Goal: Task Accomplishment & Management: Complete application form

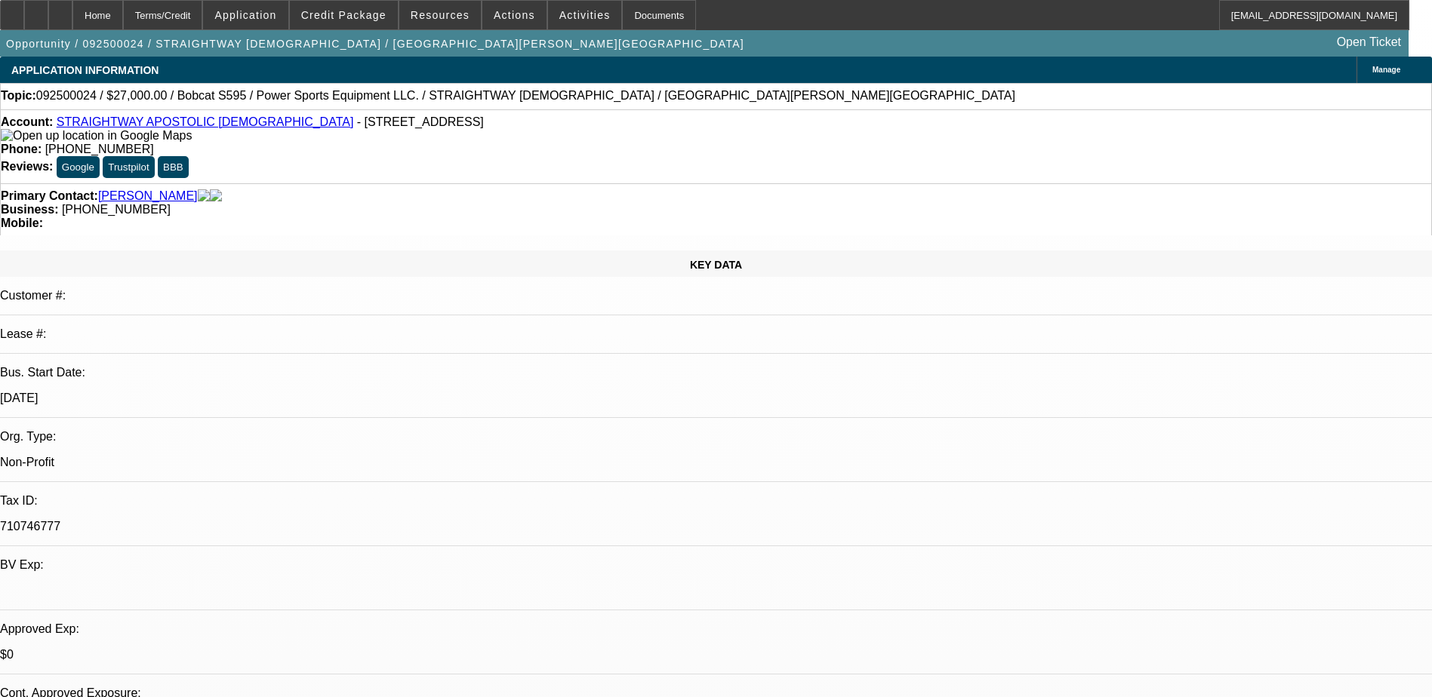
select select "0"
select select "0.1"
select select "4"
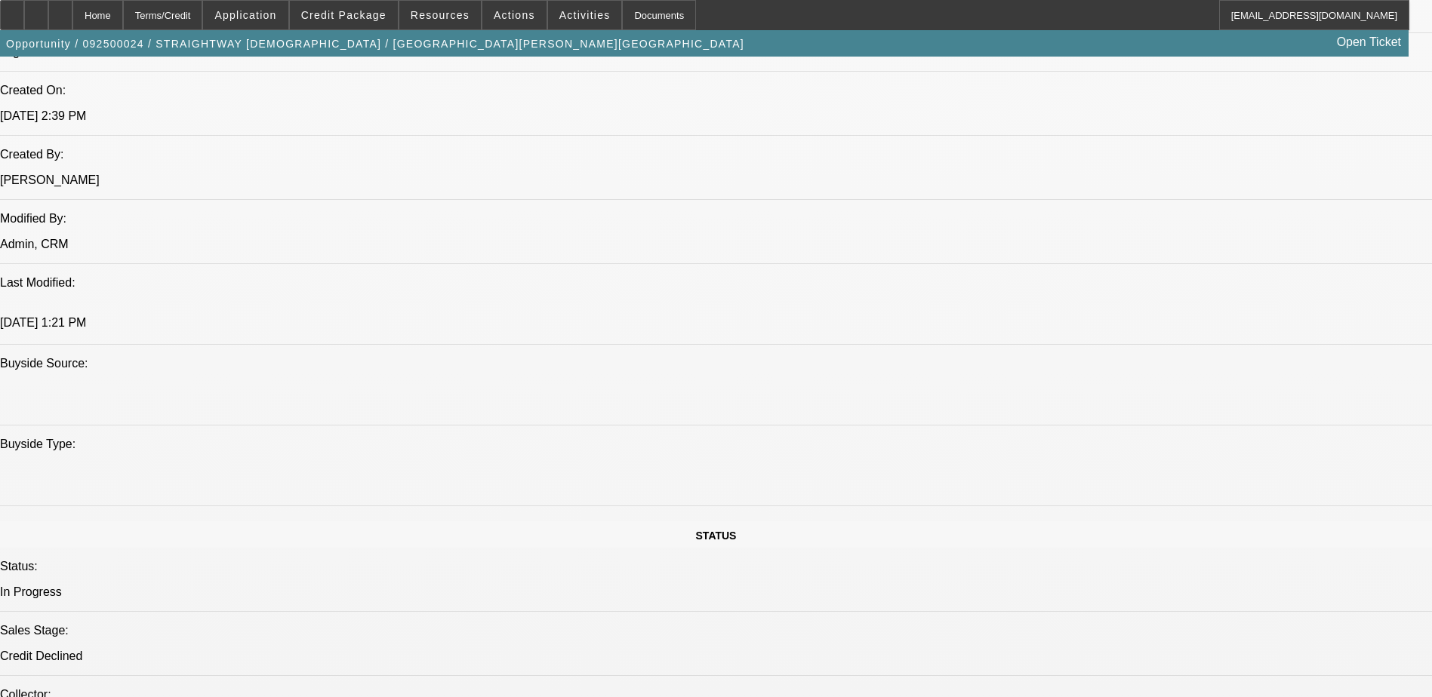
scroll to position [1359, 0]
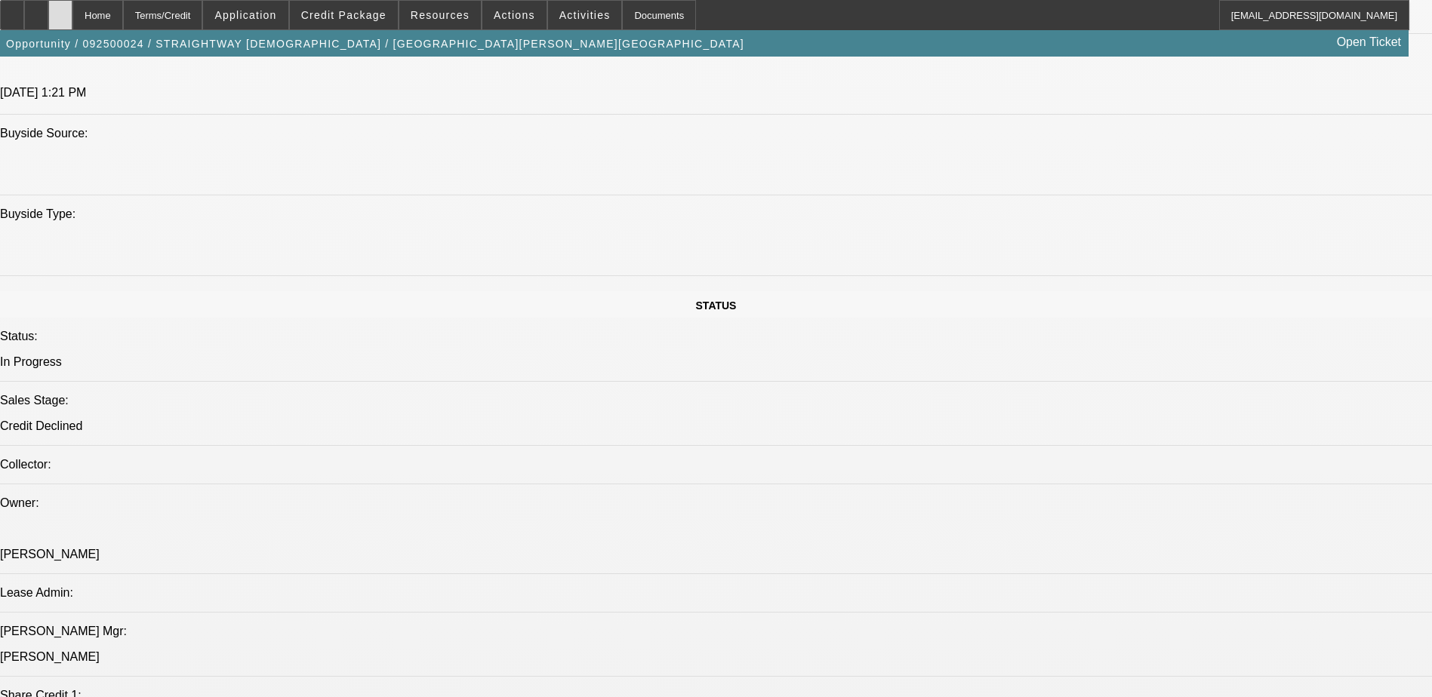
click at [72, 24] on div at bounding box center [60, 15] width 24 height 30
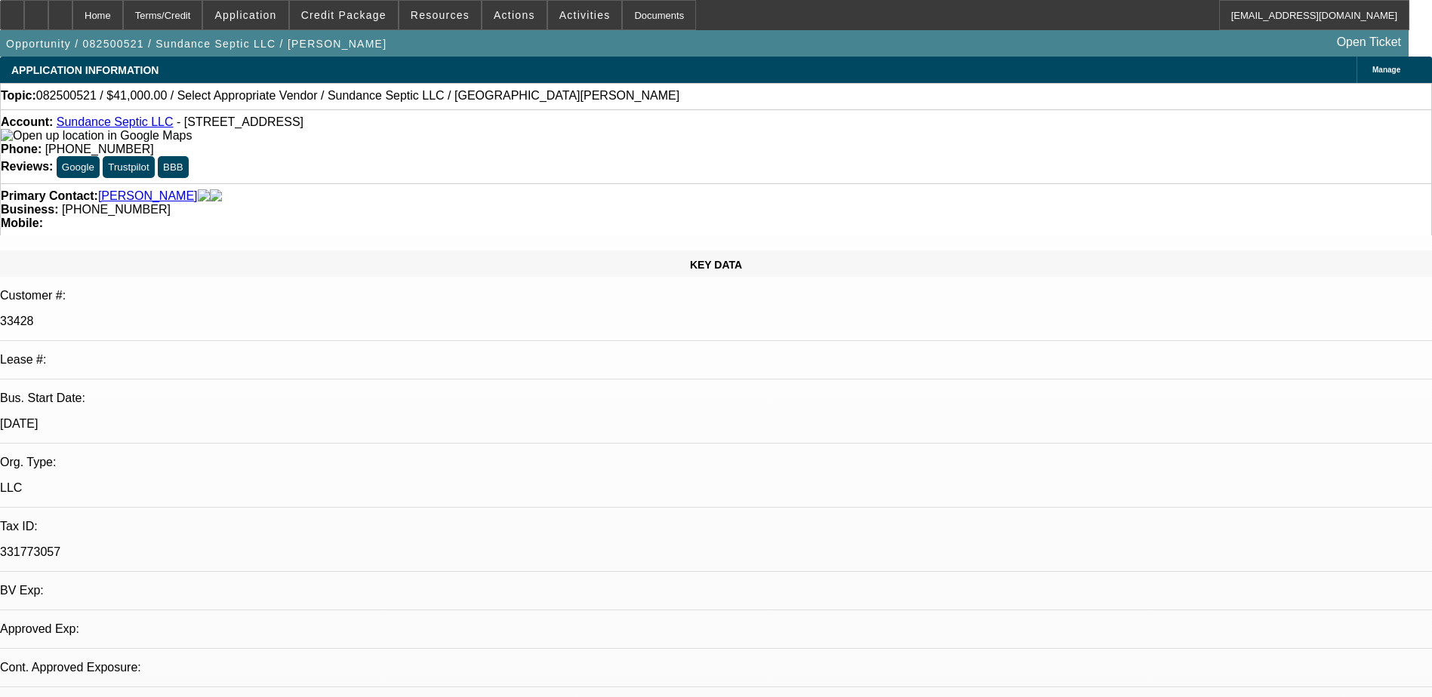
select select "0"
select select "2"
select select "0.1"
select select "1"
select select "2"
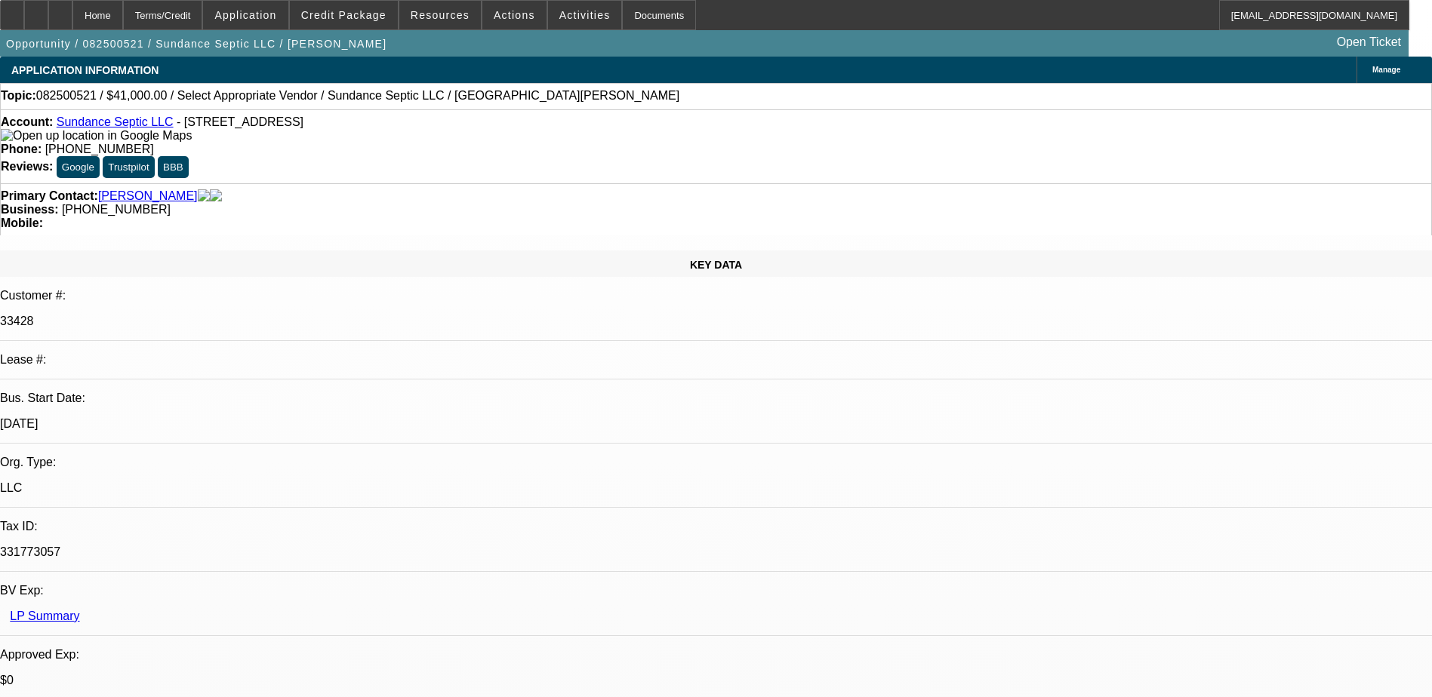
select select "4"
click at [342, 14] on span "Credit Package" at bounding box center [343, 15] width 85 height 12
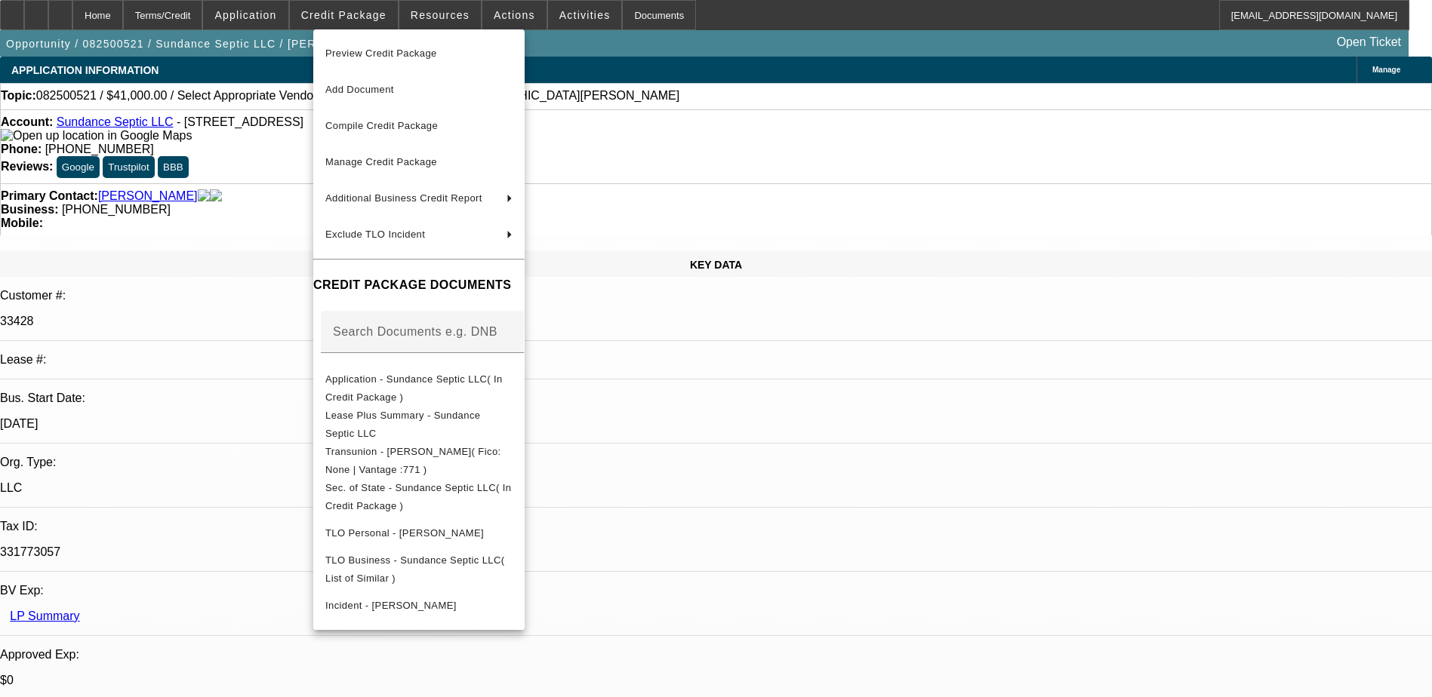
click at [282, 17] on div at bounding box center [716, 348] width 1432 height 697
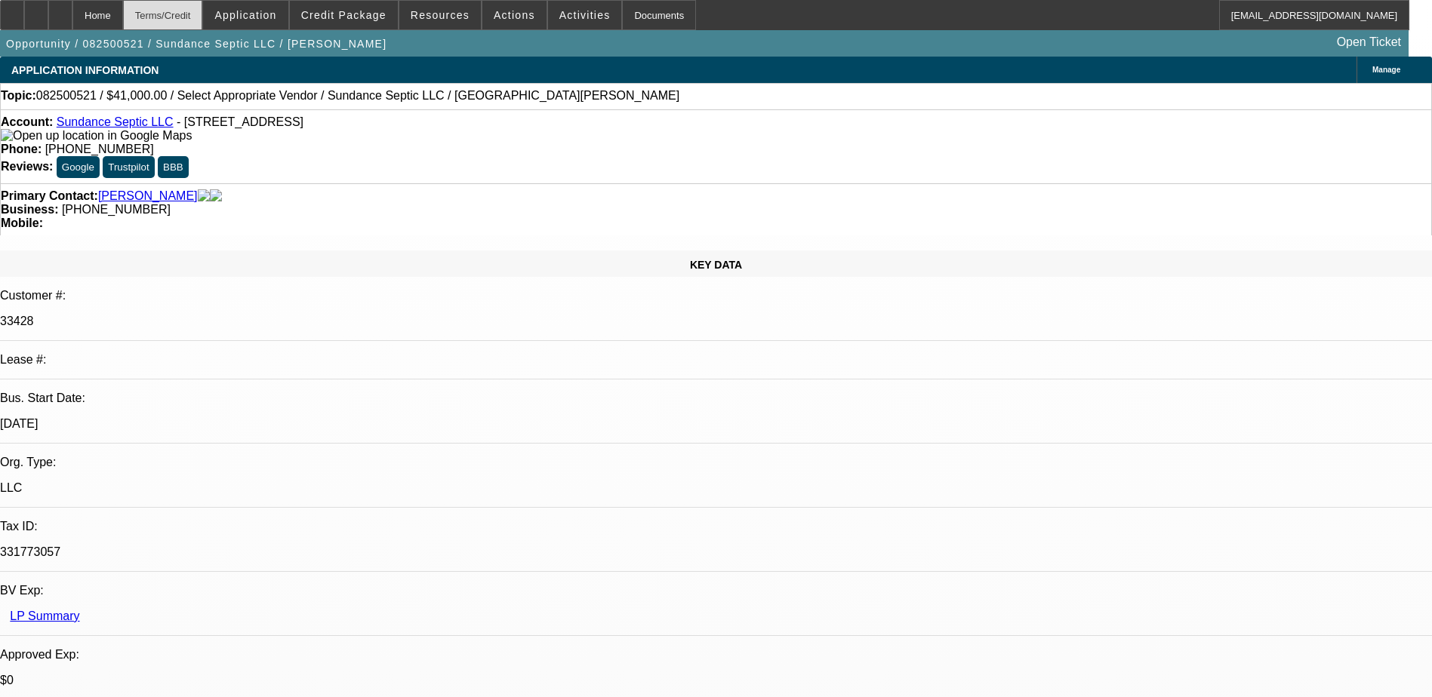
click at [199, 8] on div "Terms/Credit" at bounding box center [163, 15] width 80 height 30
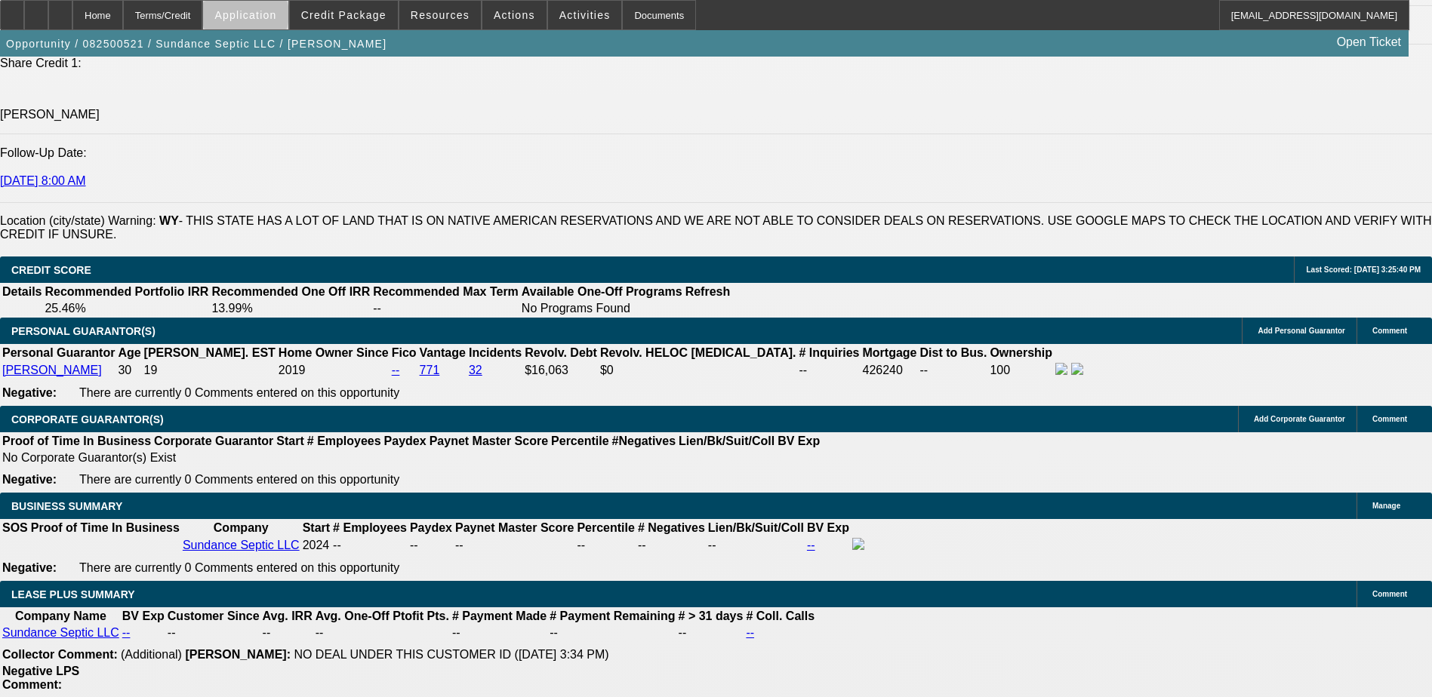
click at [276, 18] on span "Application" at bounding box center [245, 15] width 62 height 12
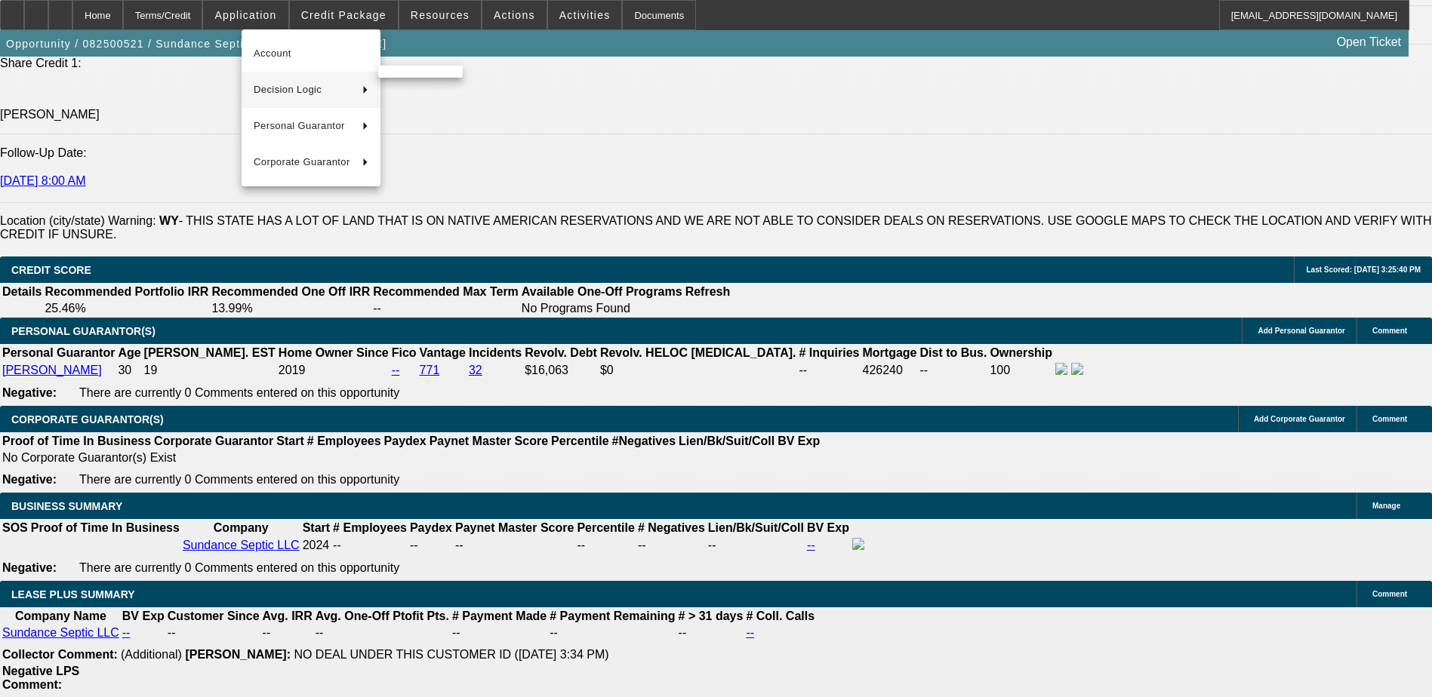
click at [337, 89] on span "Decision Logic" at bounding box center [302, 90] width 97 height 18
click at [419, 79] on button "Sundance Septic LLC (Account)" at bounding box center [464, 90] width 173 height 36
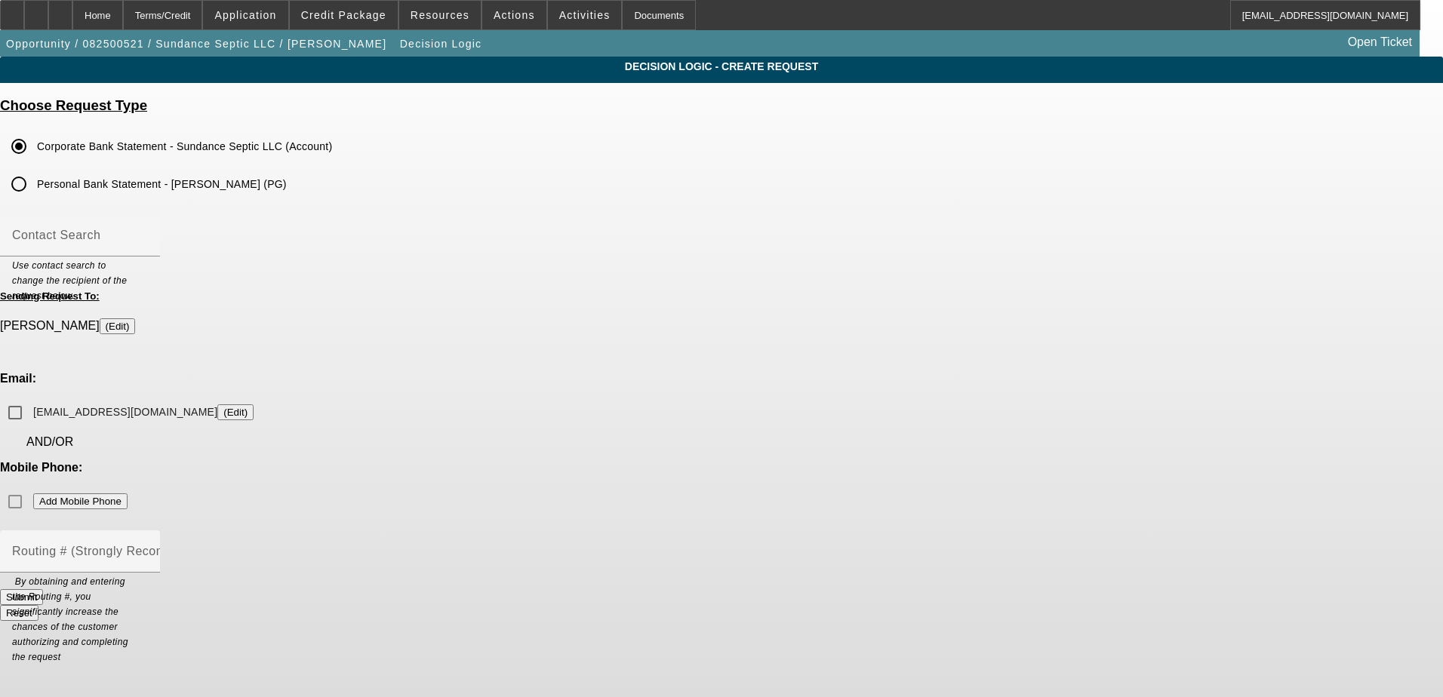
click at [43, 590] on button "Submit" at bounding box center [21, 598] width 43 height 16
click at [30, 398] on input "blakemanlane@gmail.com (Edit)" at bounding box center [15, 413] width 30 height 30
click at [812, 461] on div "Mobile Phone: Add Mobile Phone" at bounding box center [721, 489] width 1443 height 56
click at [43, 590] on button "Submit" at bounding box center [21, 598] width 43 height 16
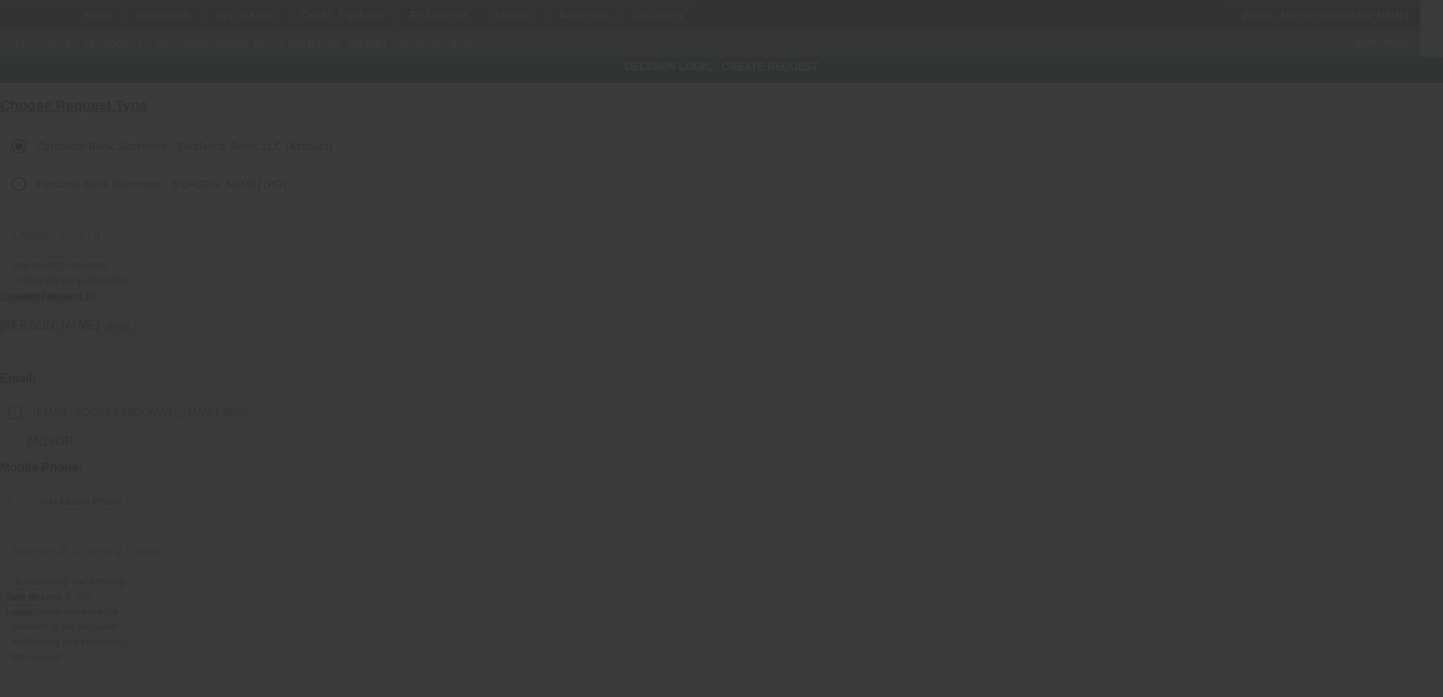
checkbox input "false"
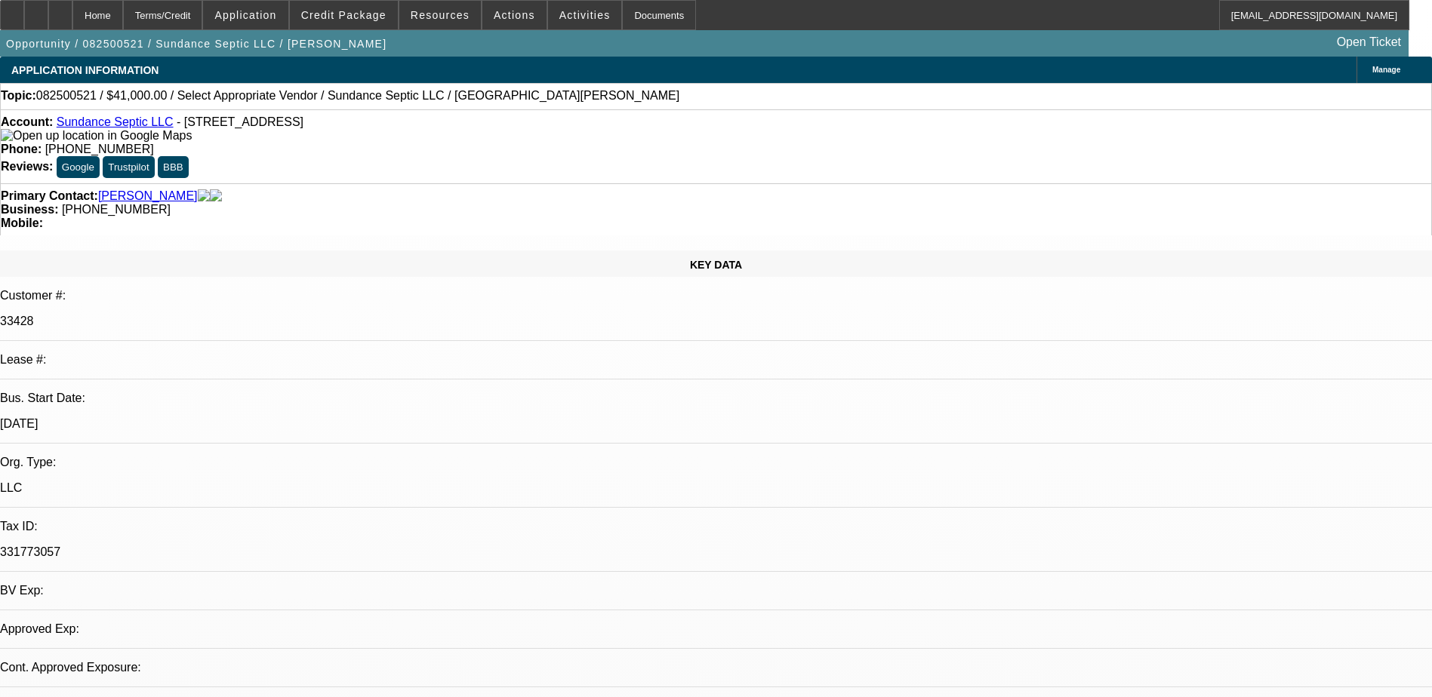
select select "0"
select select "2"
select select "0.1"
select select "4"
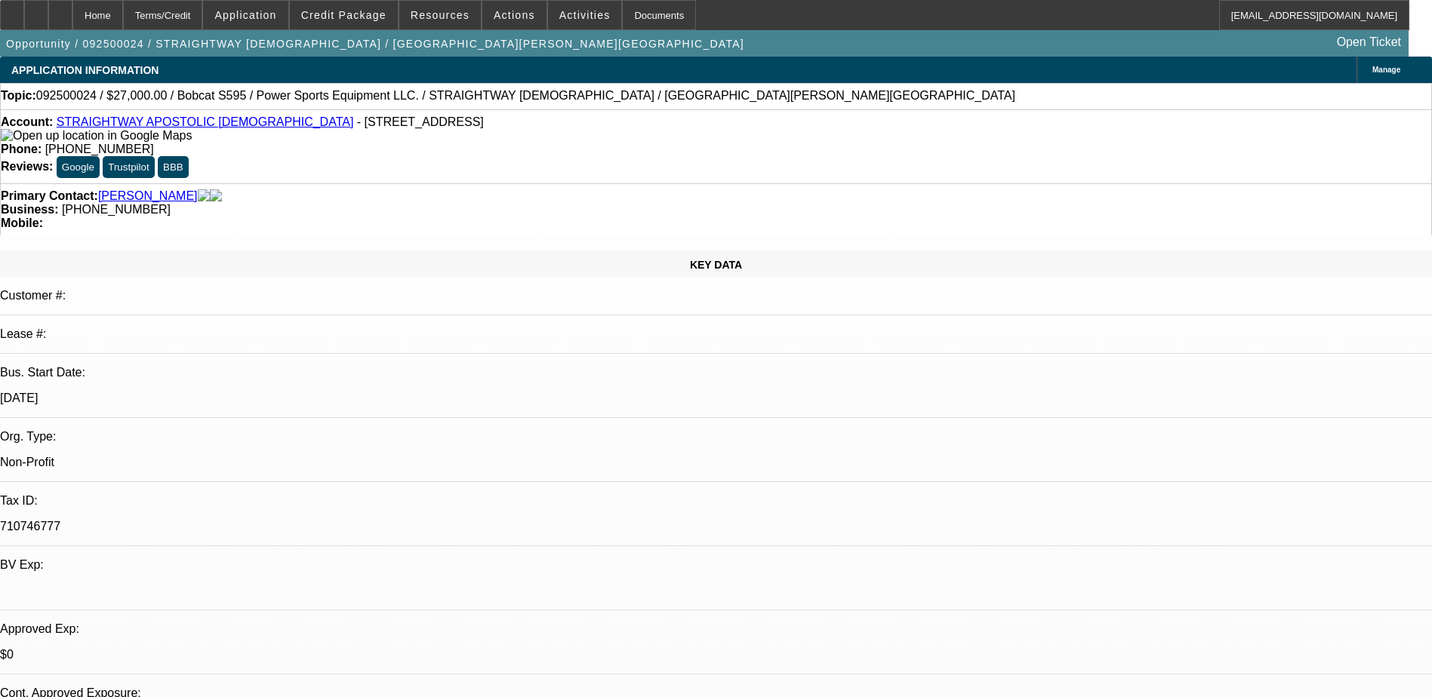
select select "0.15"
select select "0"
select select "0.1"
select select "4"
select select "0"
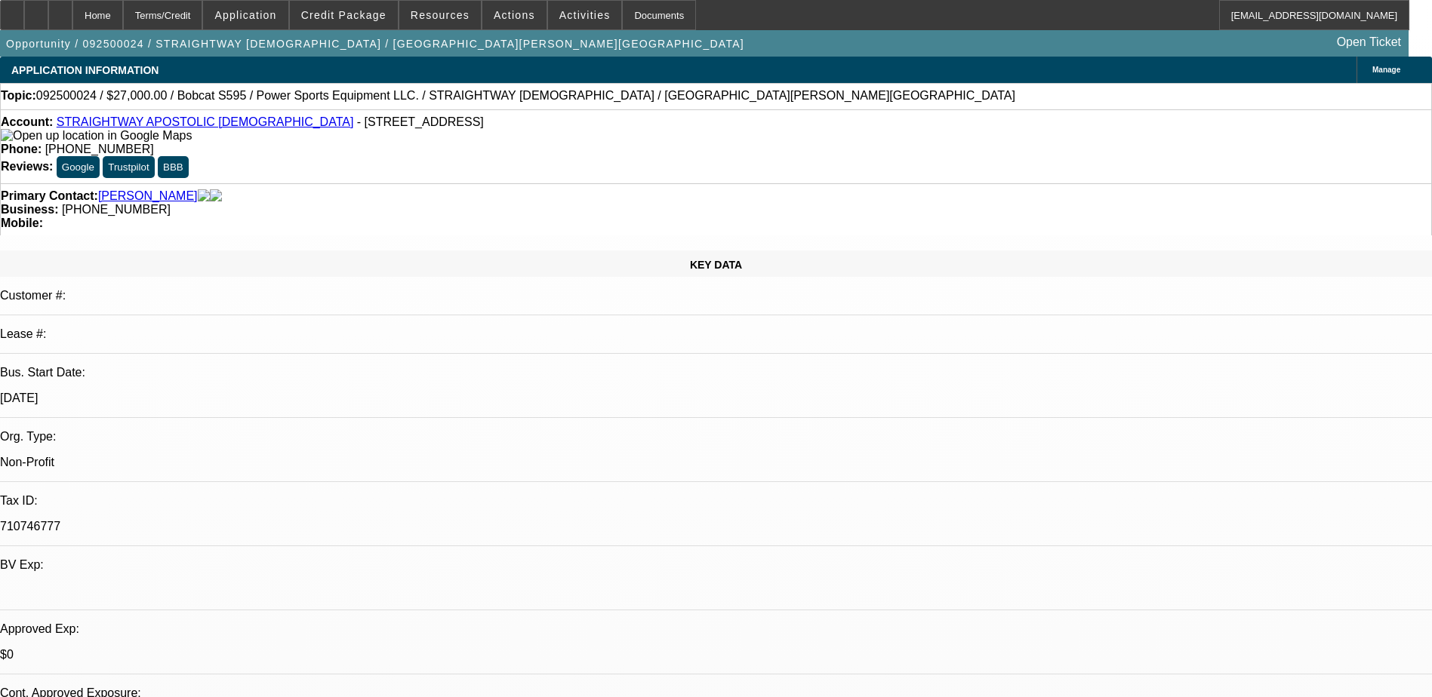
select select "0"
select select "0.1"
select select "4"
drag, startPoint x: 369, startPoint y: 12, endPoint x: 359, endPoint y: 13, distance: 10.6
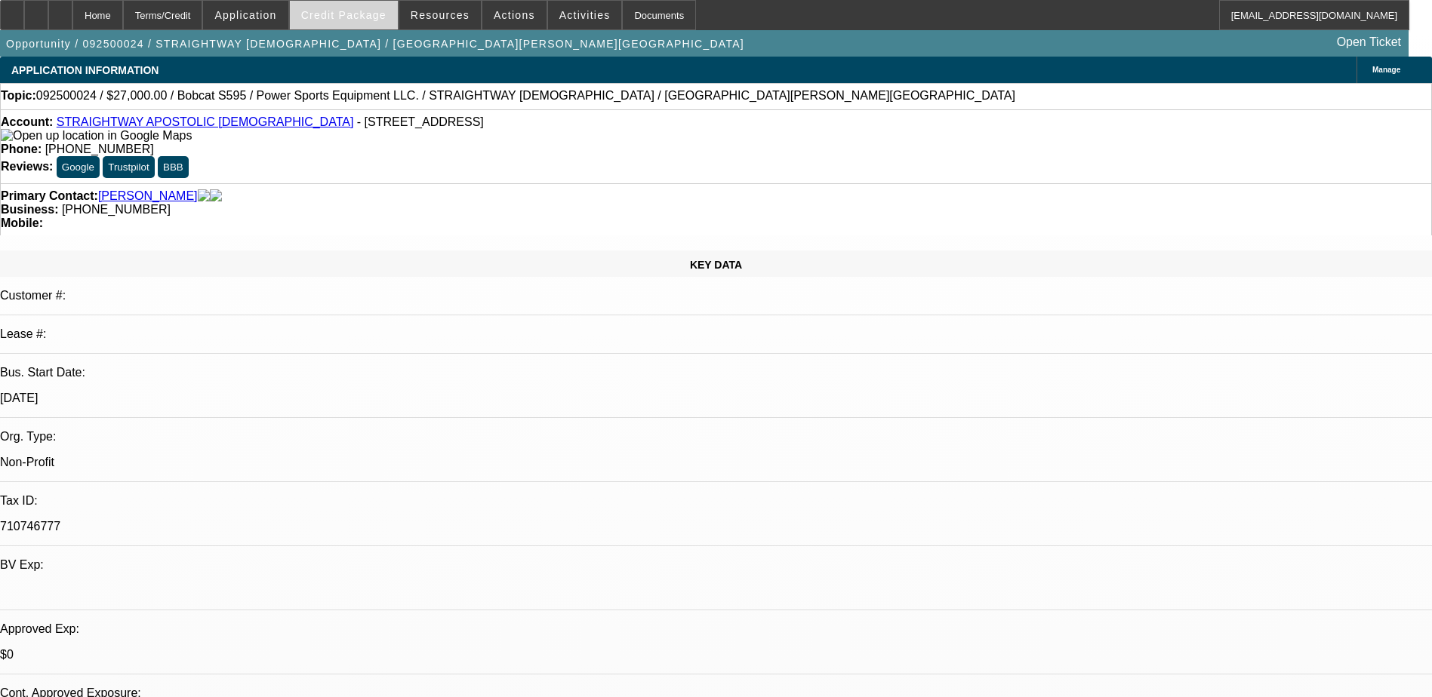
click at [366, 12] on span "Credit Package" at bounding box center [343, 15] width 85 height 12
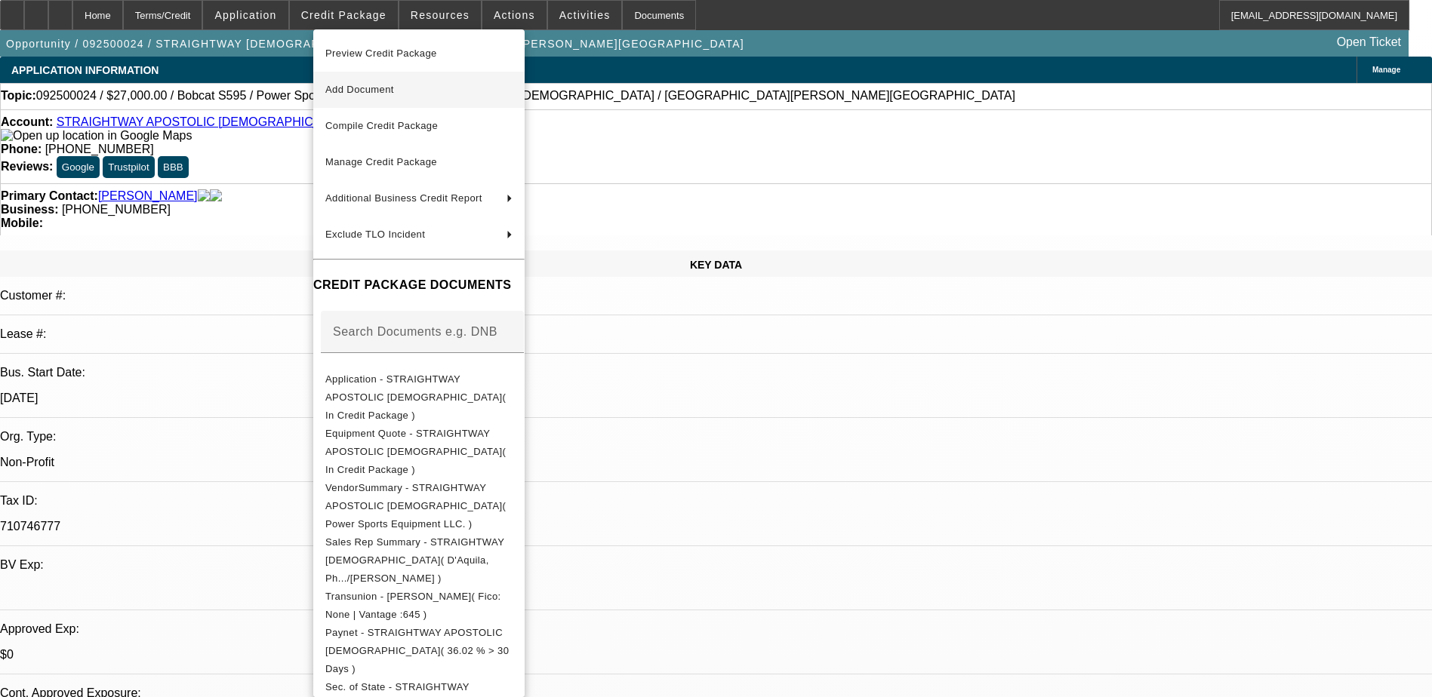
click at [373, 91] on span "Add Document" at bounding box center [359, 89] width 69 height 11
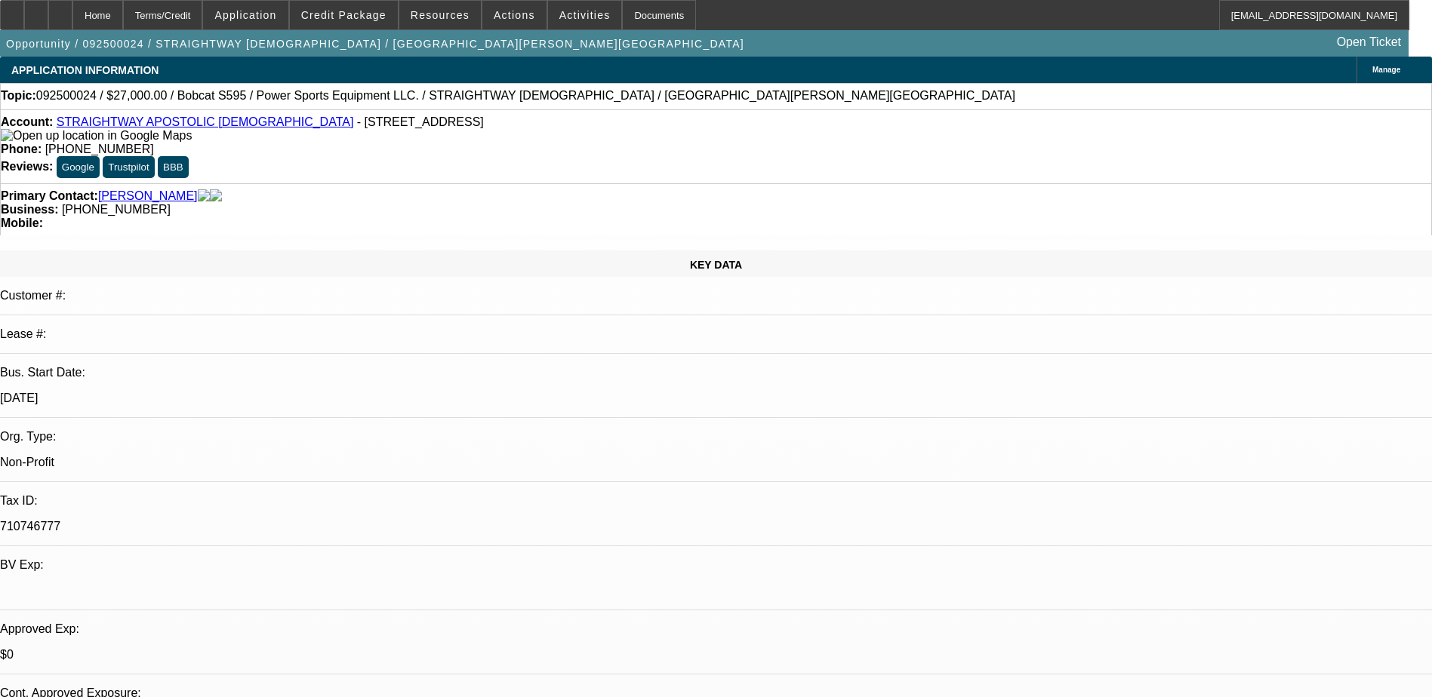
click at [701, 39] on div "Opportunity / 092500024 / STRAIGHTWAY APOSTOLIC DELIVERANCE TEMPLE CHURCH / Bro…" at bounding box center [704, 43] width 1409 height 26
select select "0.15"
select select "0"
select select "0.1"
select select "4"
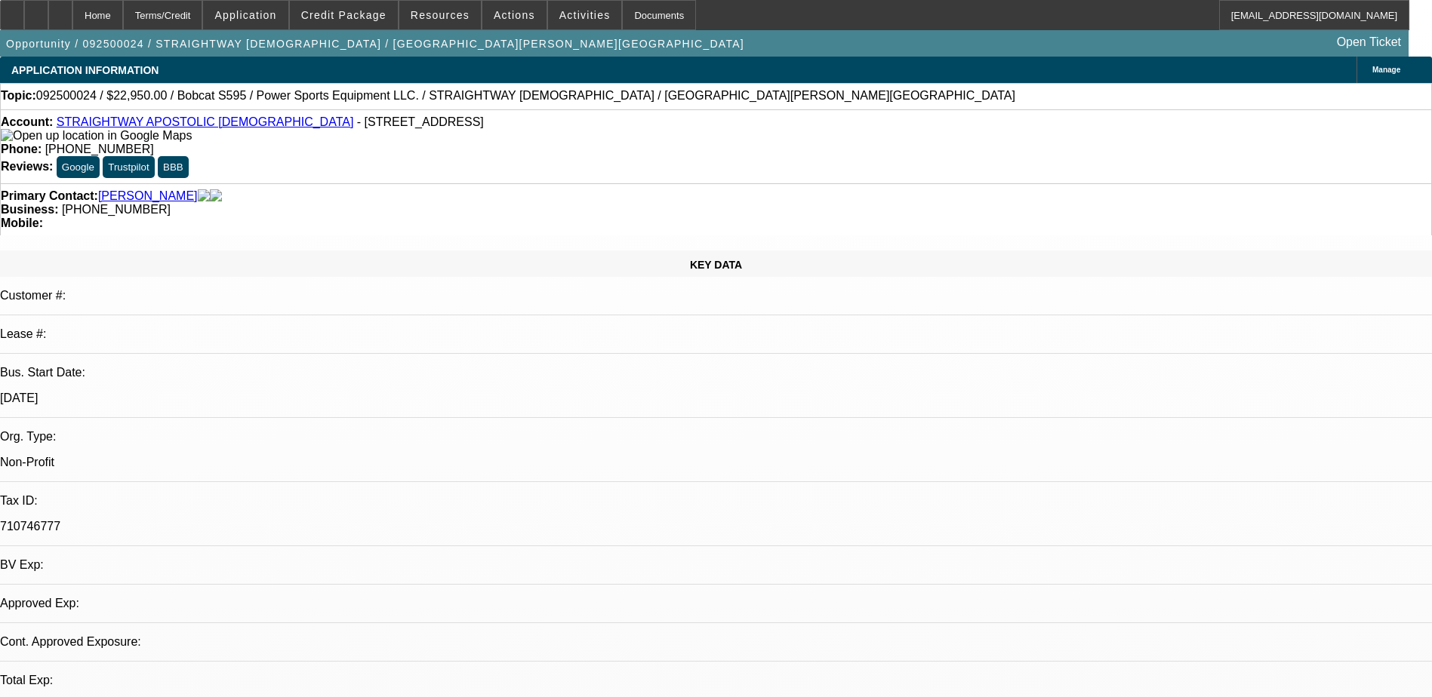
select select "0.15"
select select "0"
select select "0.1"
select select "4"
select select "0"
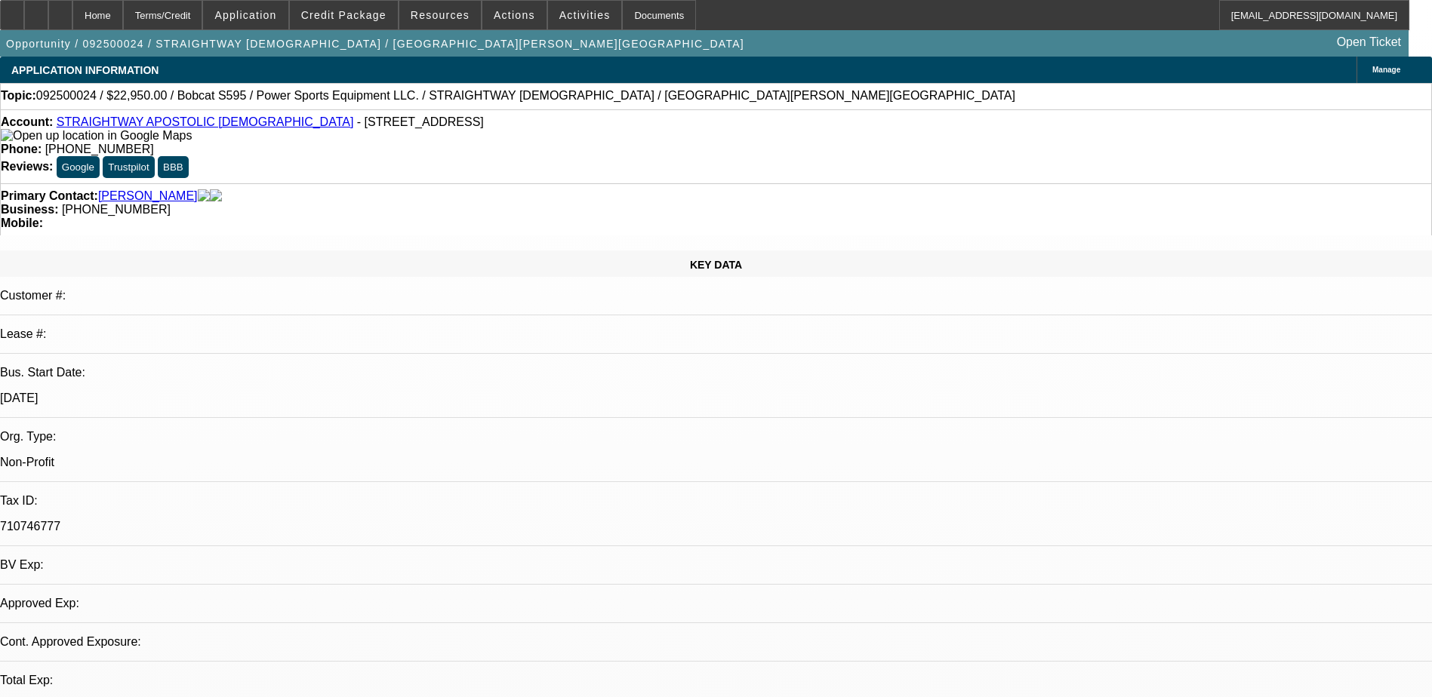
select select "0"
select select "0.1"
select select "4"
click at [72, 5] on div at bounding box center [60, 15] width 24 height 30
select select "0.15"
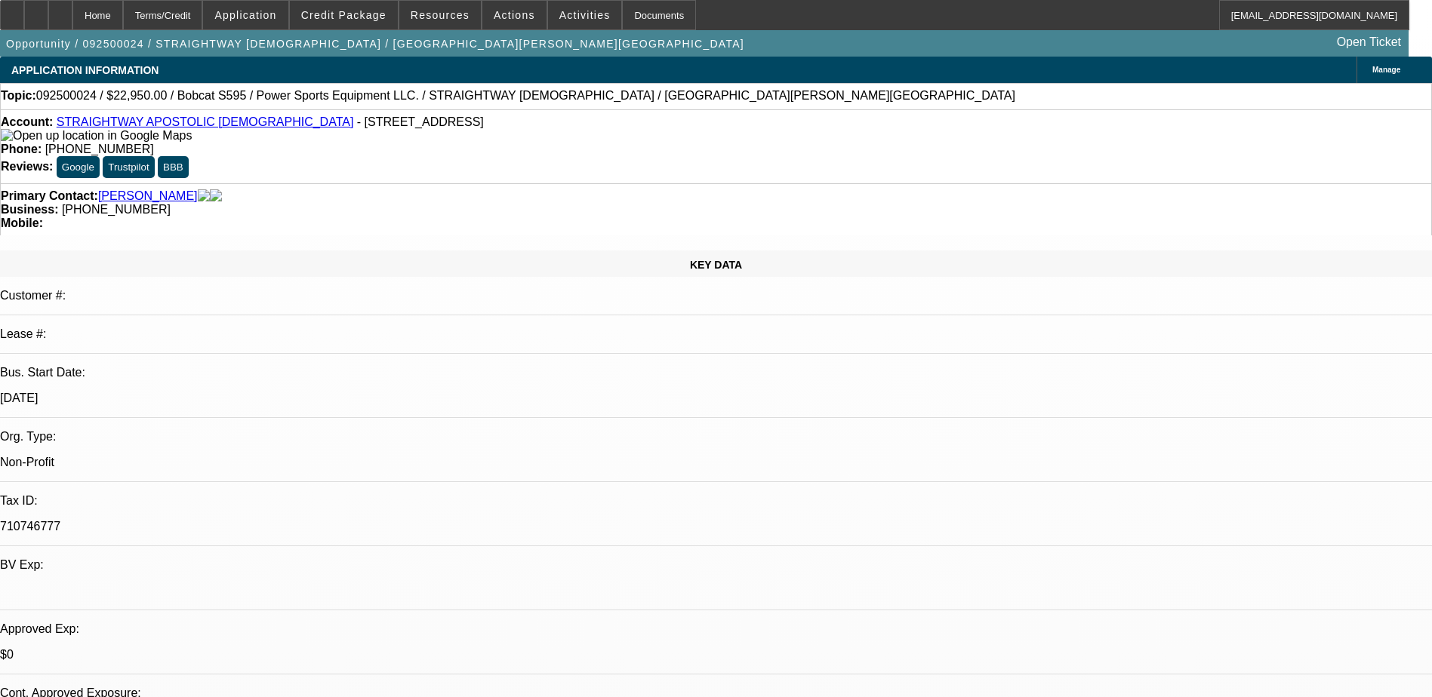
select select "0"
select select "0.1"
select select "0.15"
select select "0"
select select "0.1"
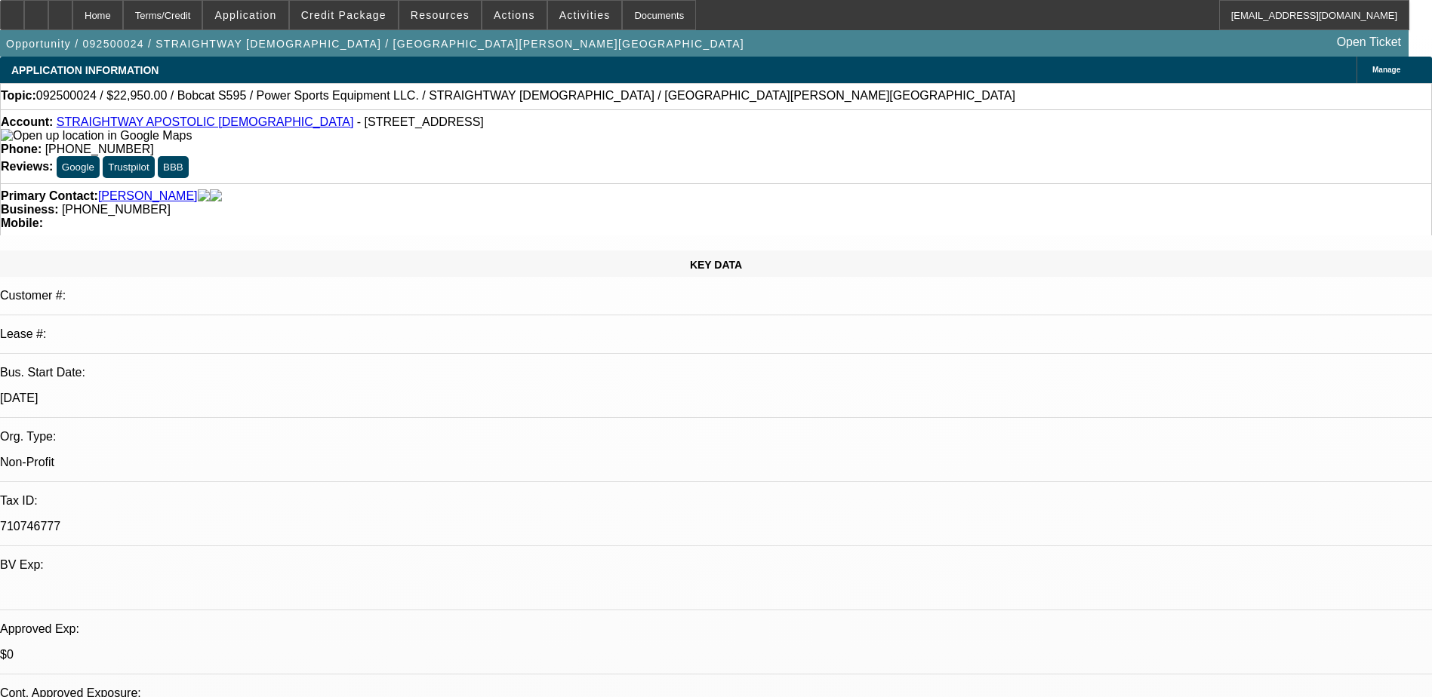
select select "0"
select select "0.1"
select select "1"
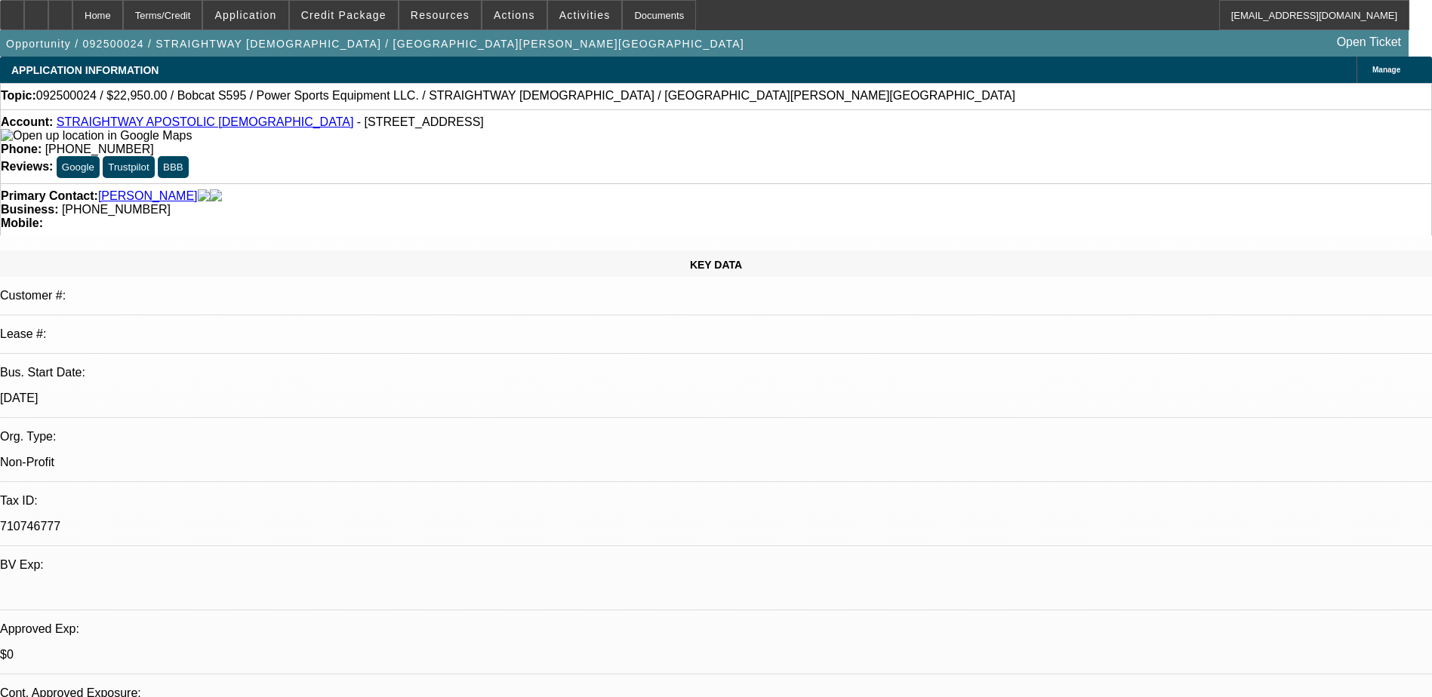
select select "4"
select select "1"
select select "4"
select select "1"
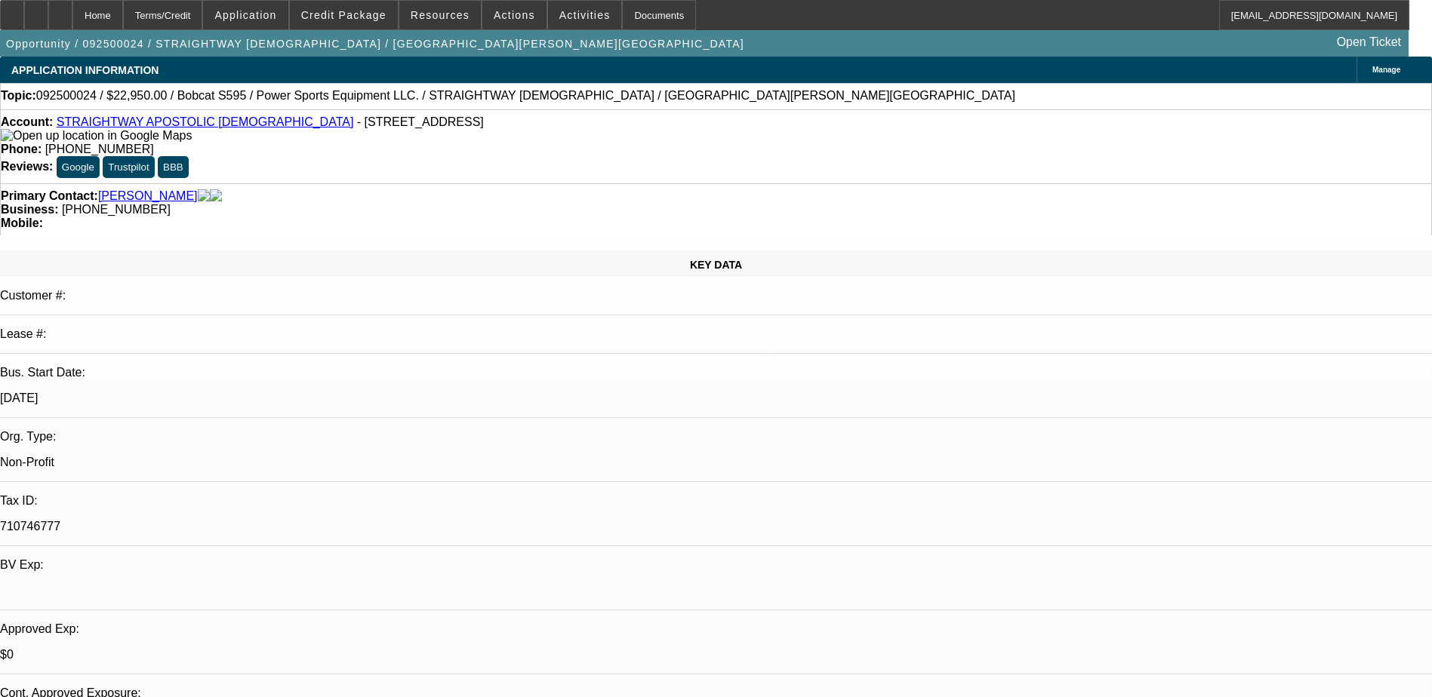
select select "1"
select select "4"
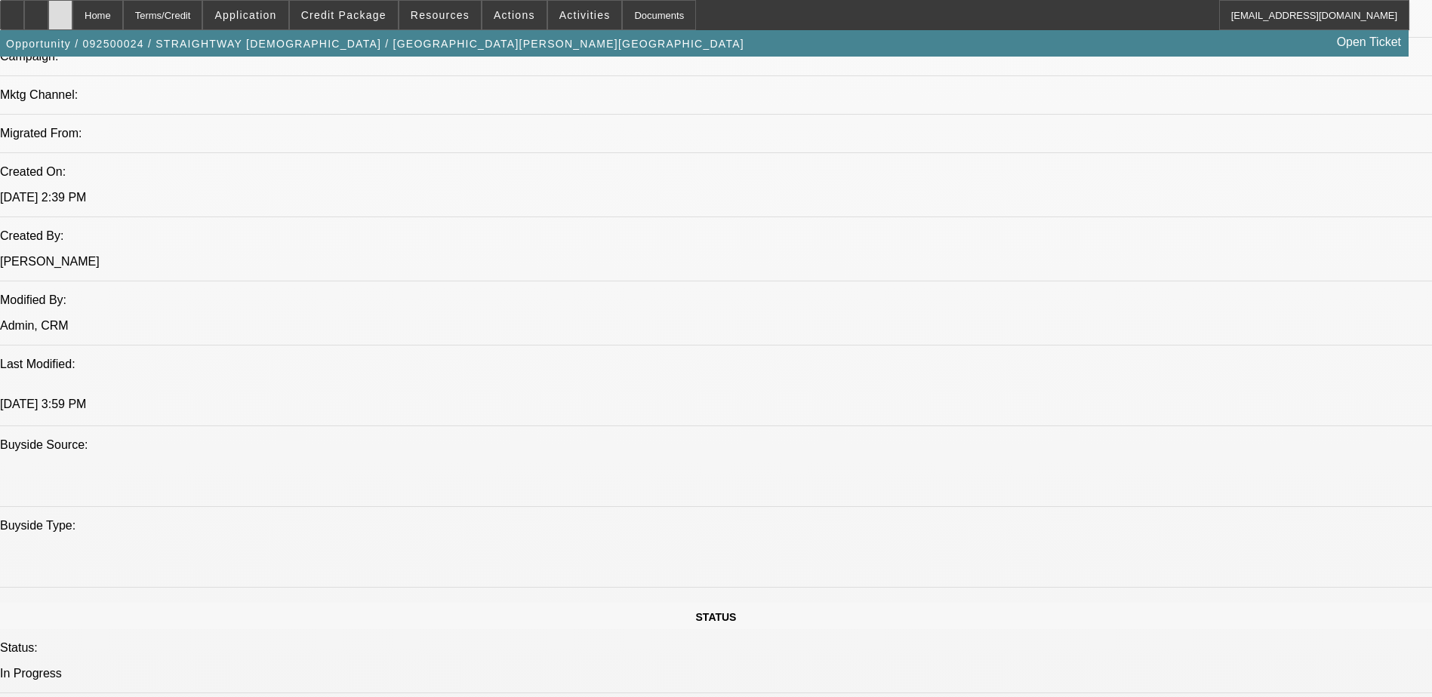
scroll to position [906, 0]
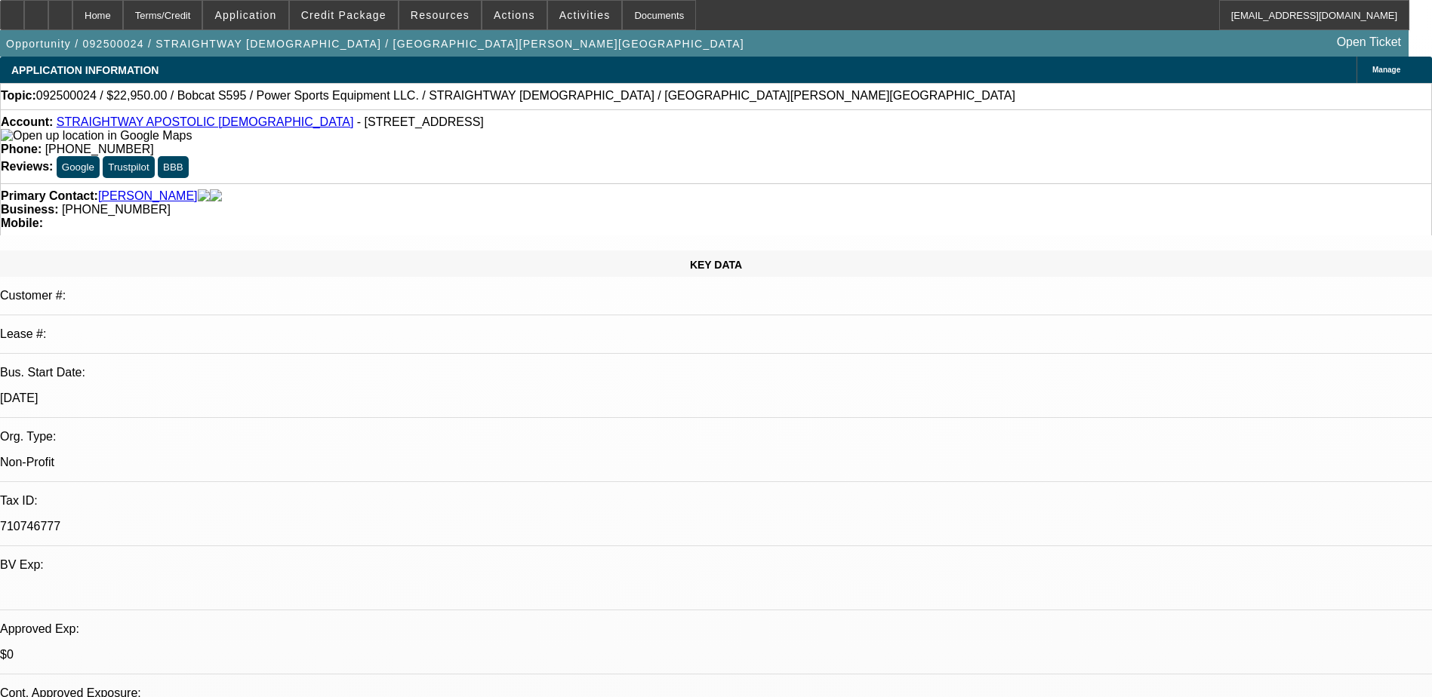
select select "0.15"
select select "0"
select select "0.1"
select select "4"
select select "0.15"
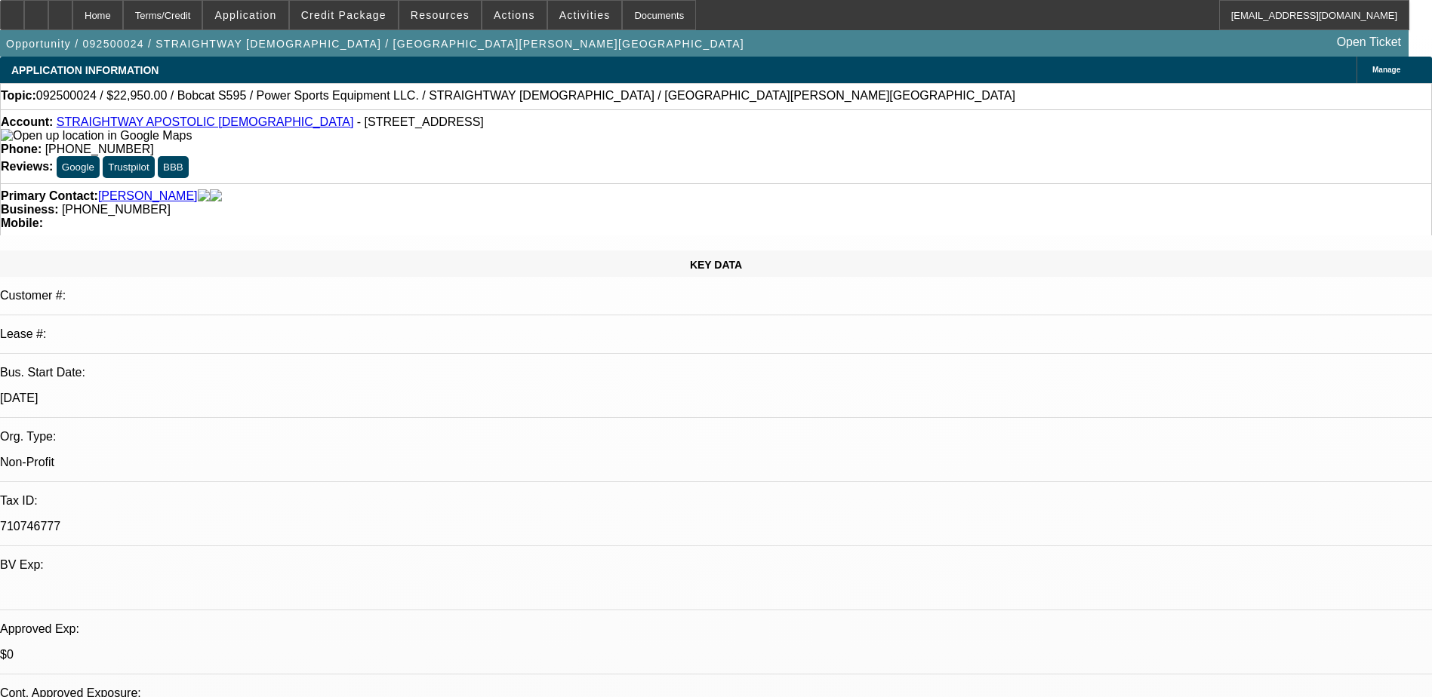
select select "0"
select select "0.1"
select select "4"
select select "0"
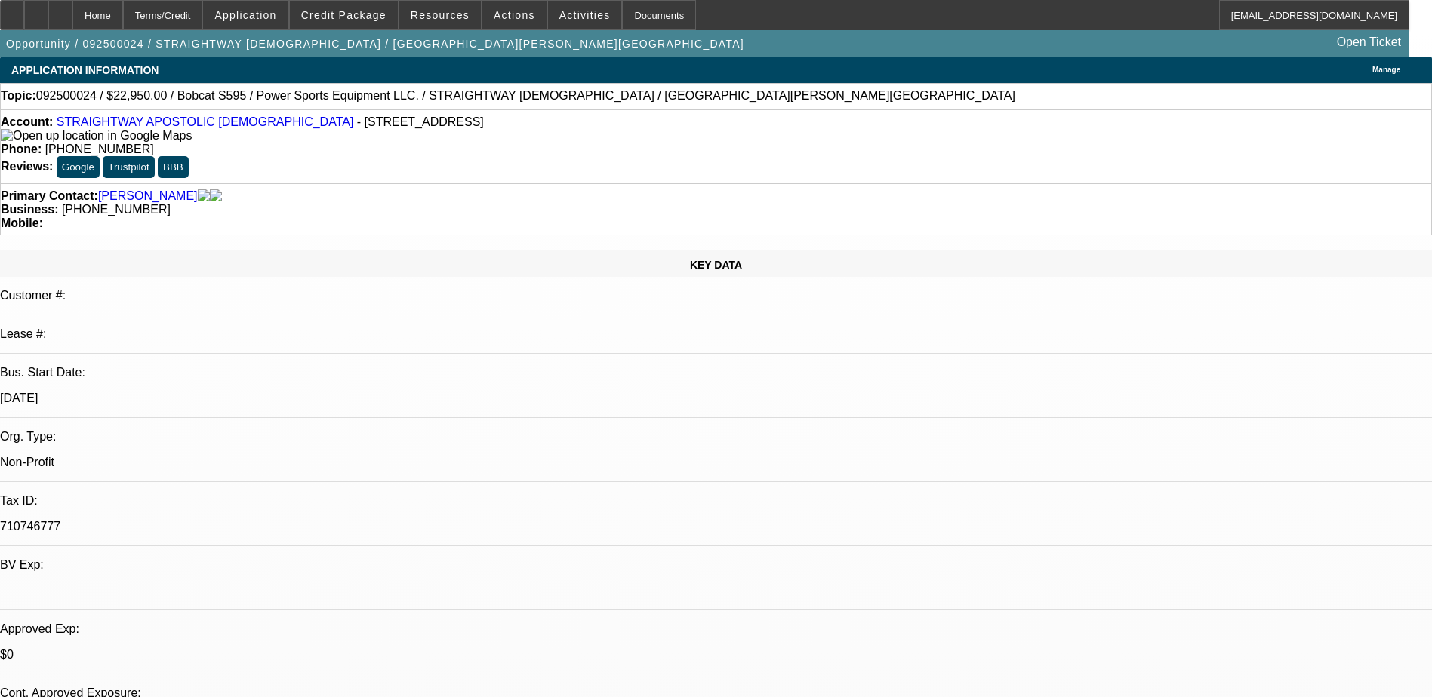
select select "0.1"
select select "4"
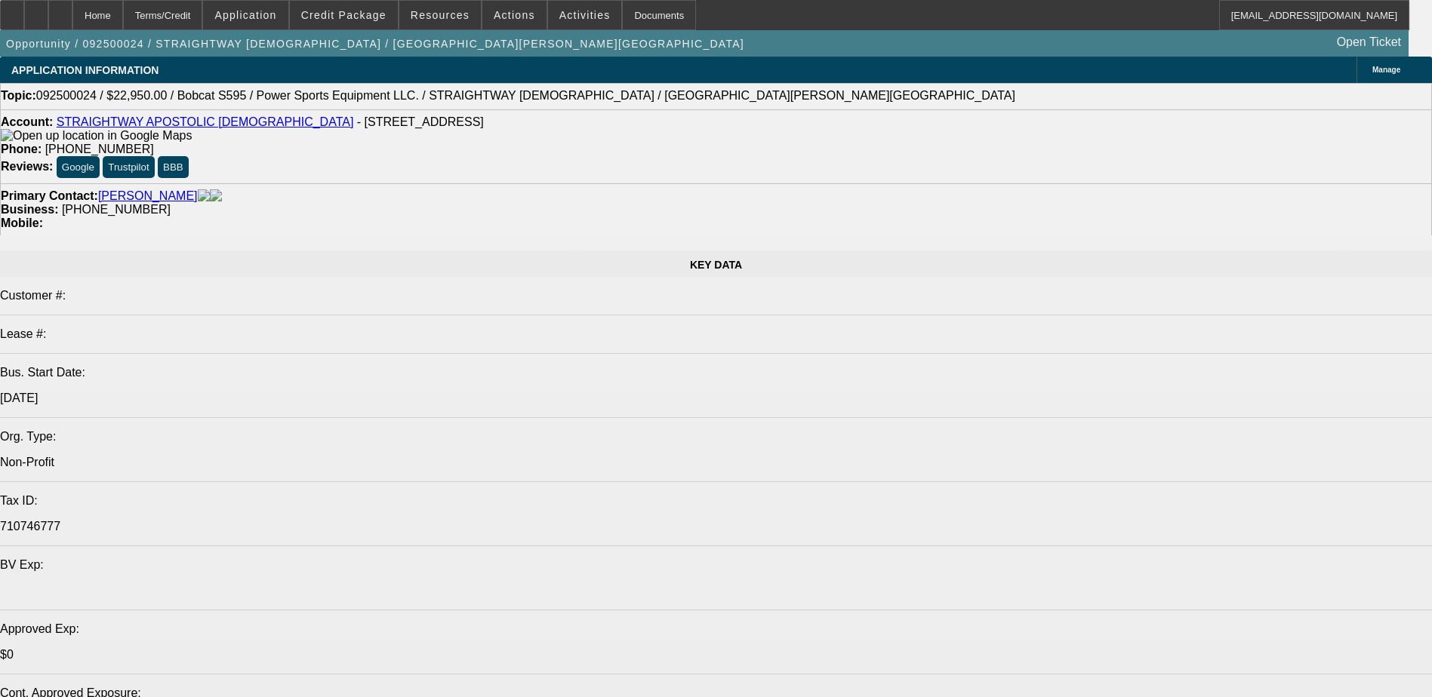
select select "0.15"
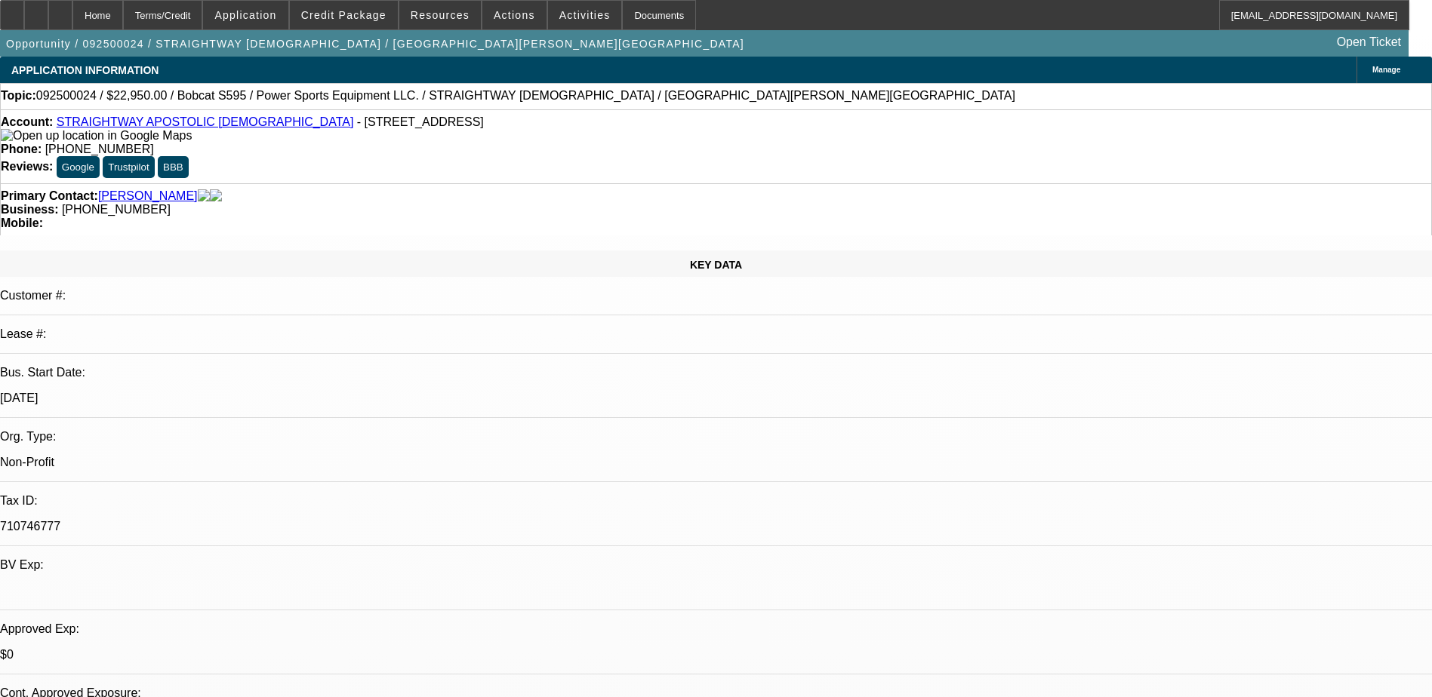
select select "0"
select select "0.1"
select select "4"
select select "0.15"
select select "0"
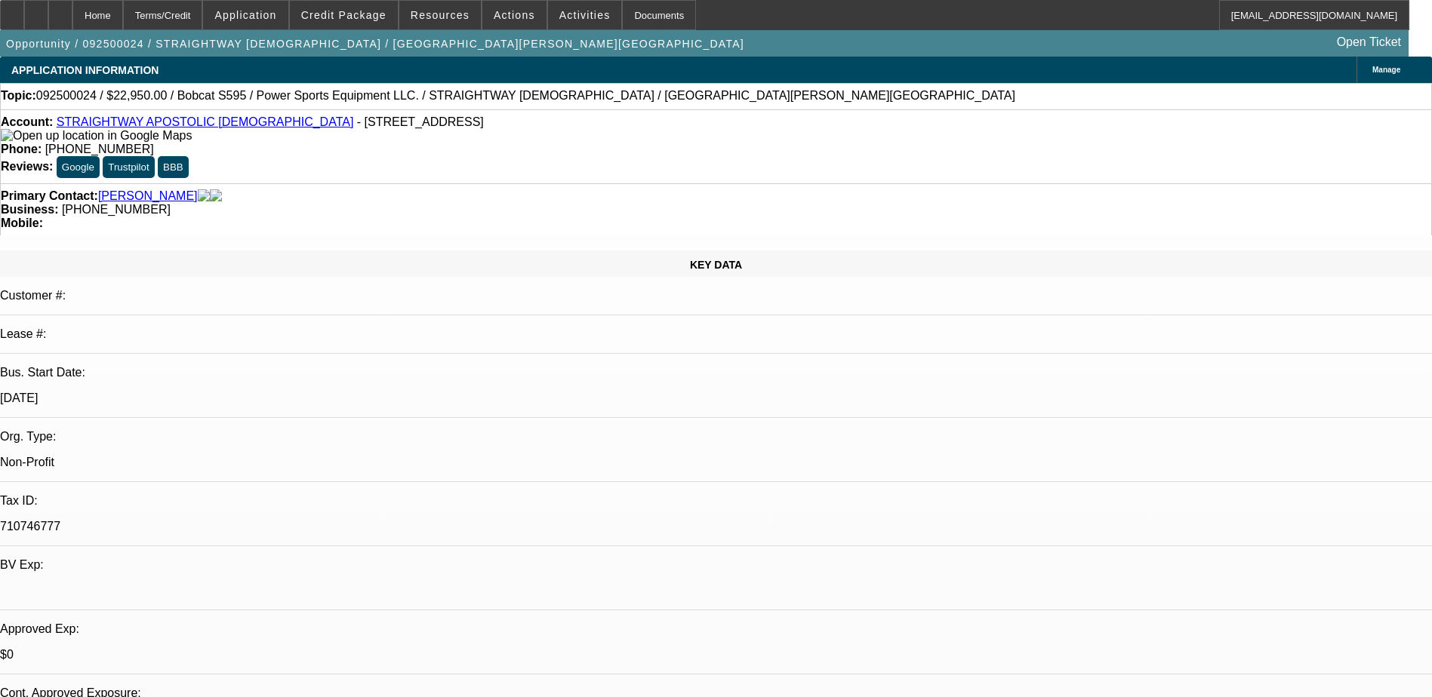
select select "0.1"
select select "4"
select select "0"
select select "0.1"
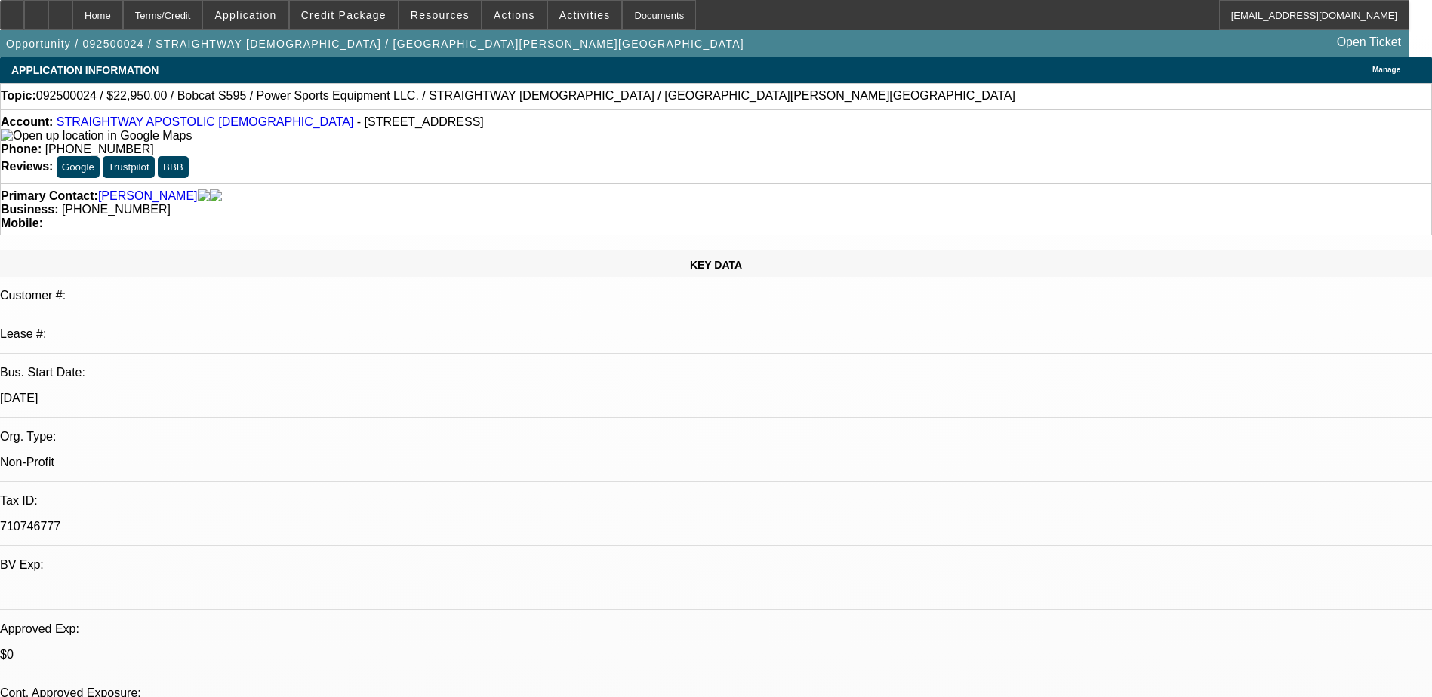
select select "4"
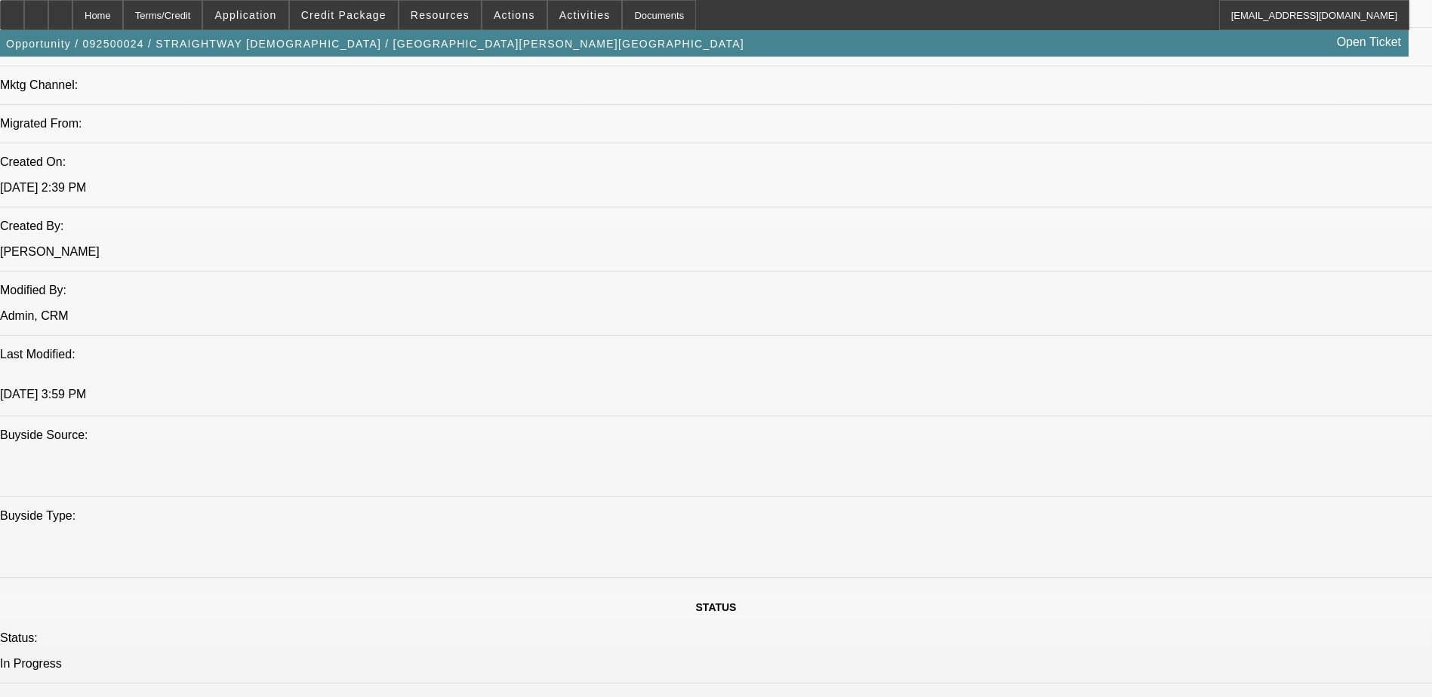
scroll to position [1283, 0]
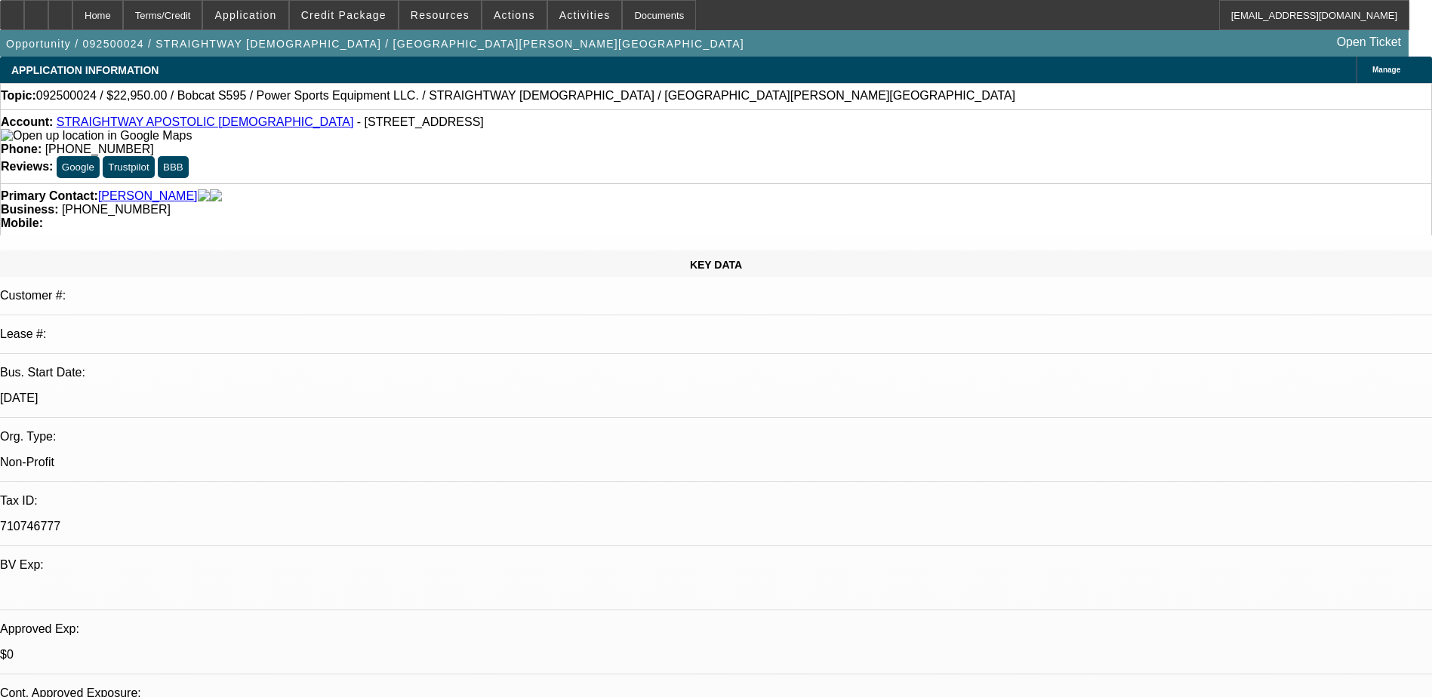
select select "0.15"
select select "0"
select select "0.1"
select select "4"
select select "0.15"
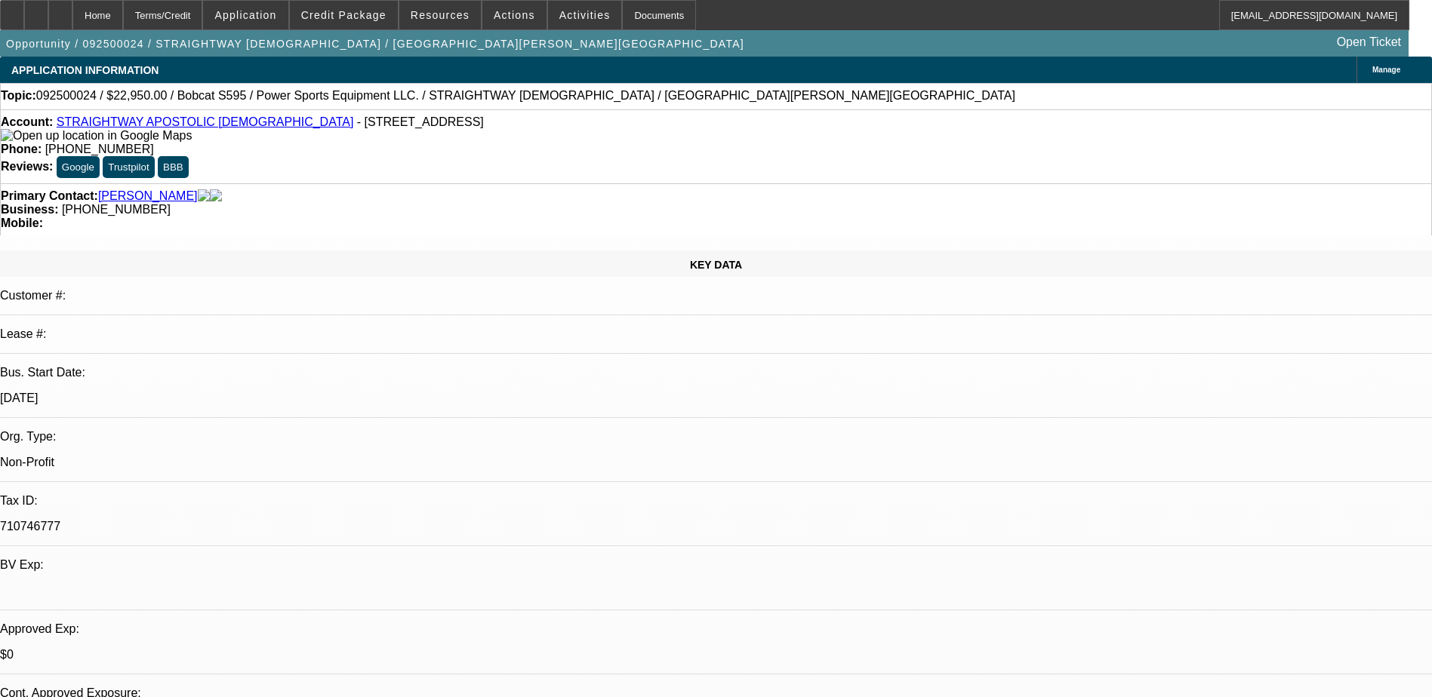
select select "0"
select select "0.1"
select select "4"
select select "0"
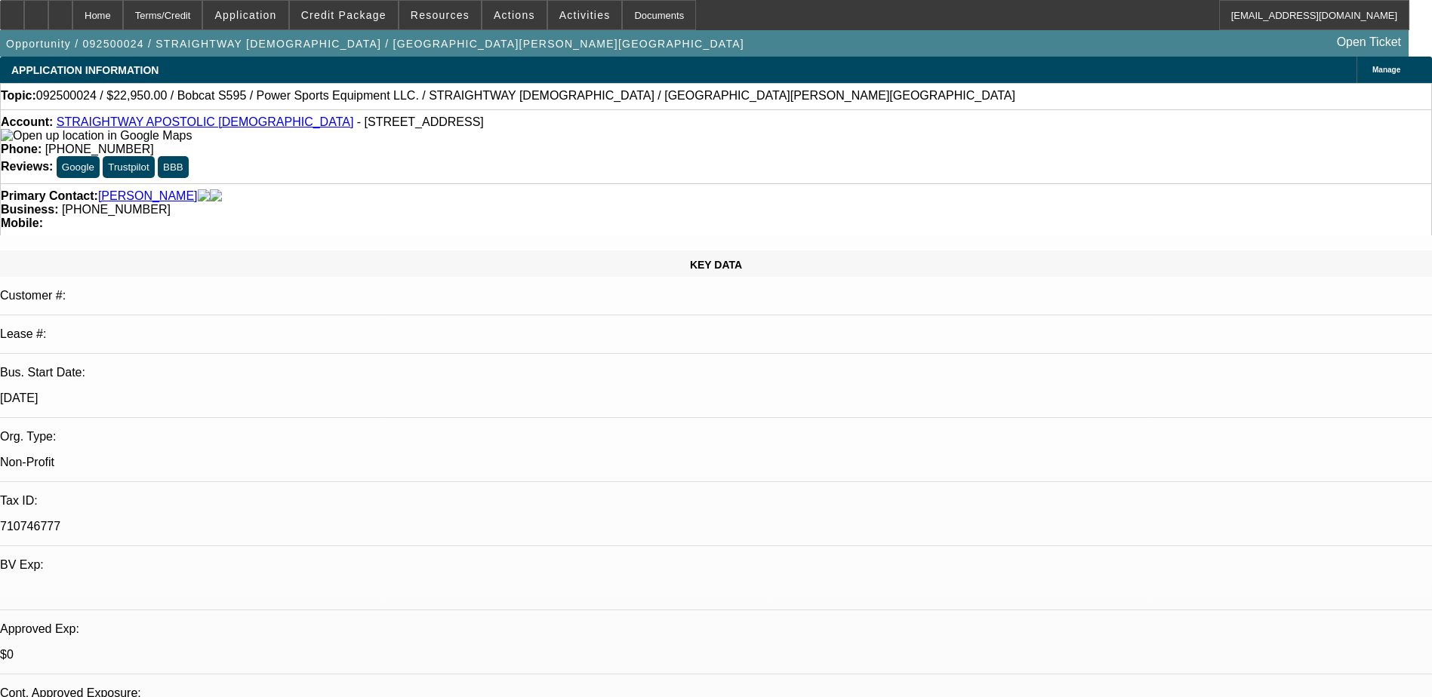
select select "0.1"
select select "4"
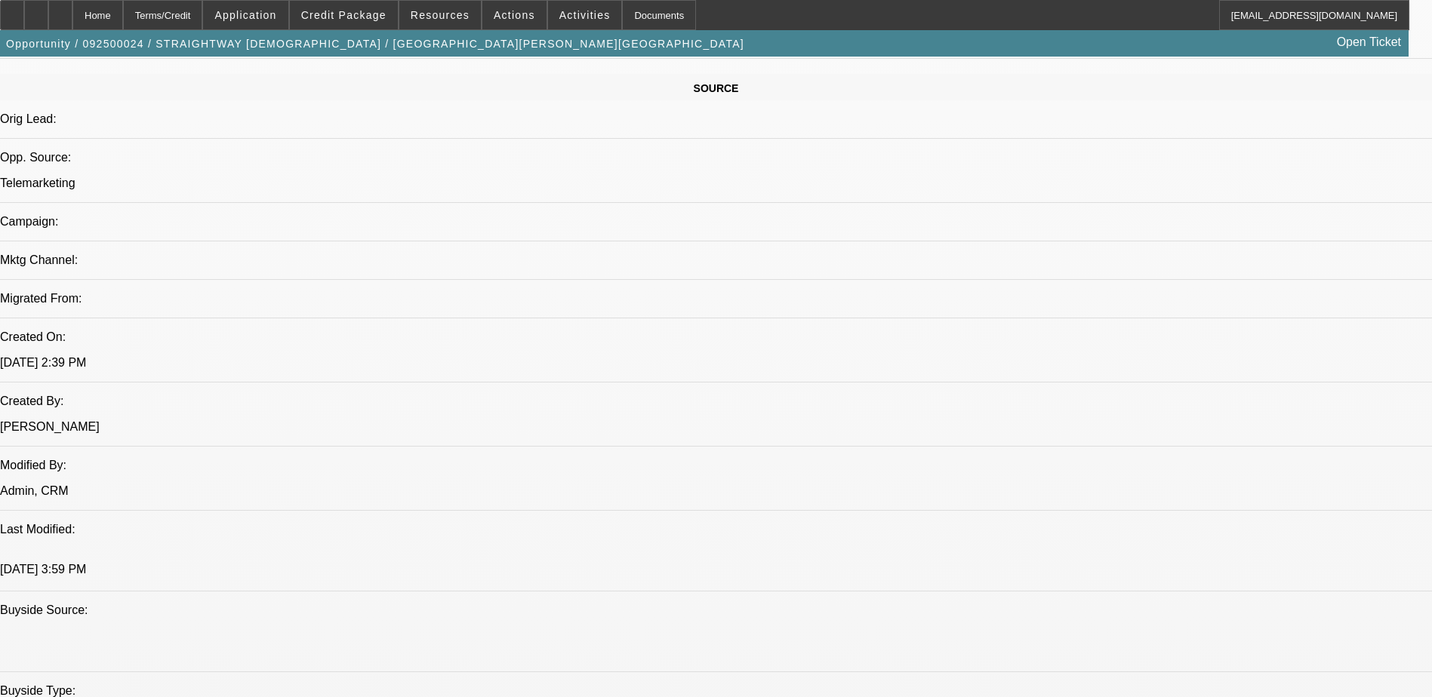
scroll to position [981, 0]
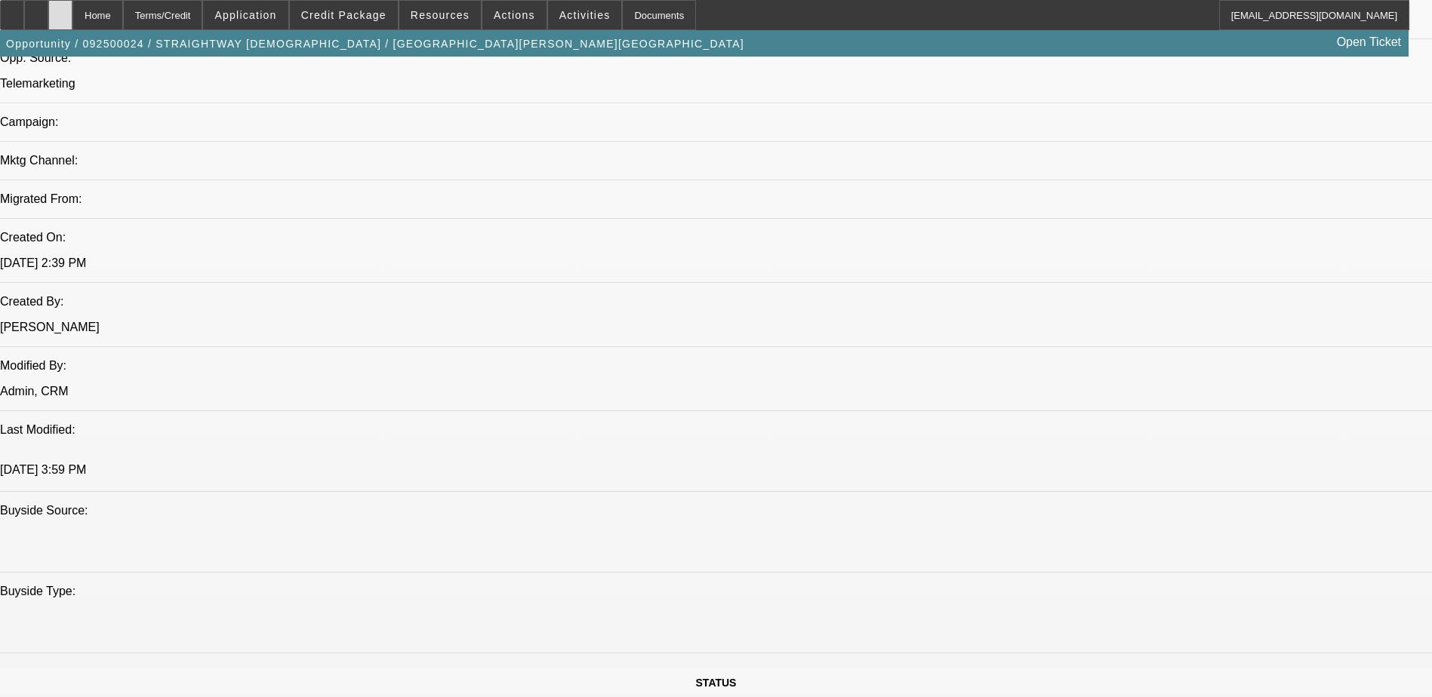
click at [60, 10] on icon at bounding box center [60, 10] width 0 height 0
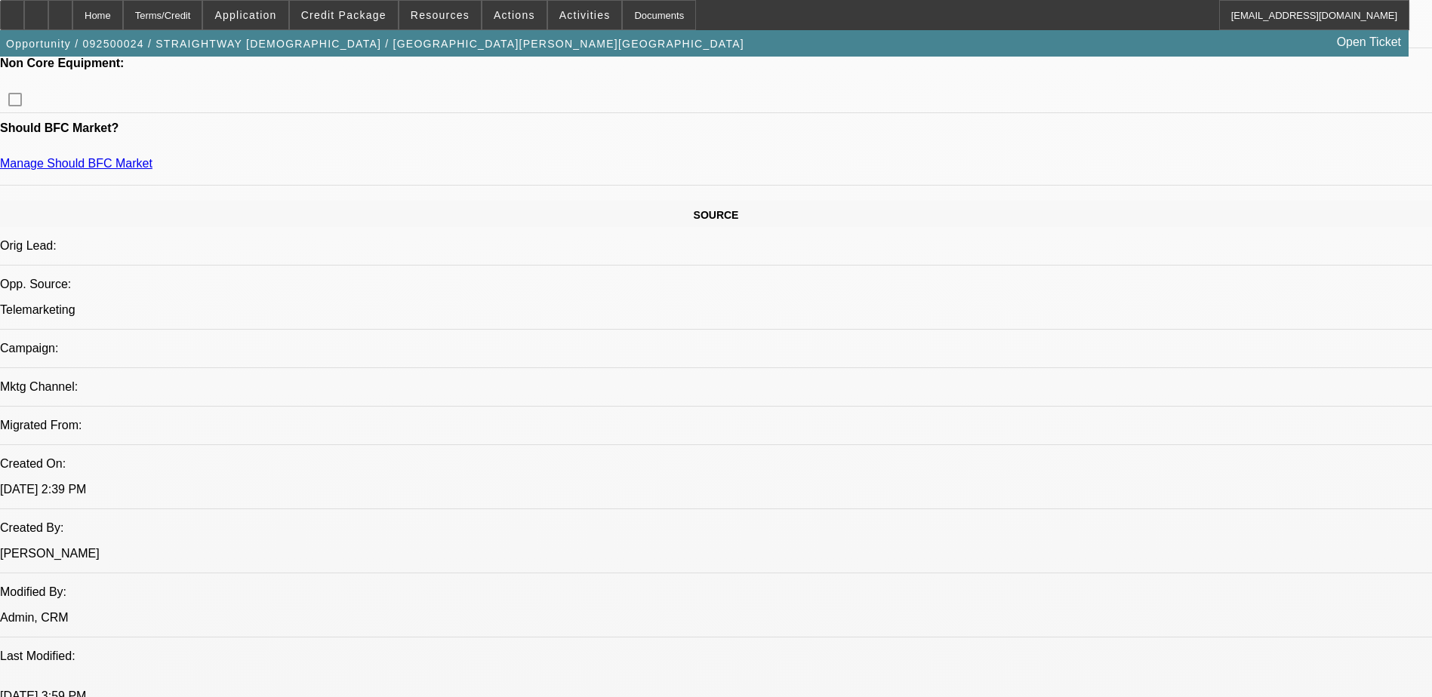
select select "0.15"
select select "0"
select select "0.1"
select select "0.15"
select select "0"
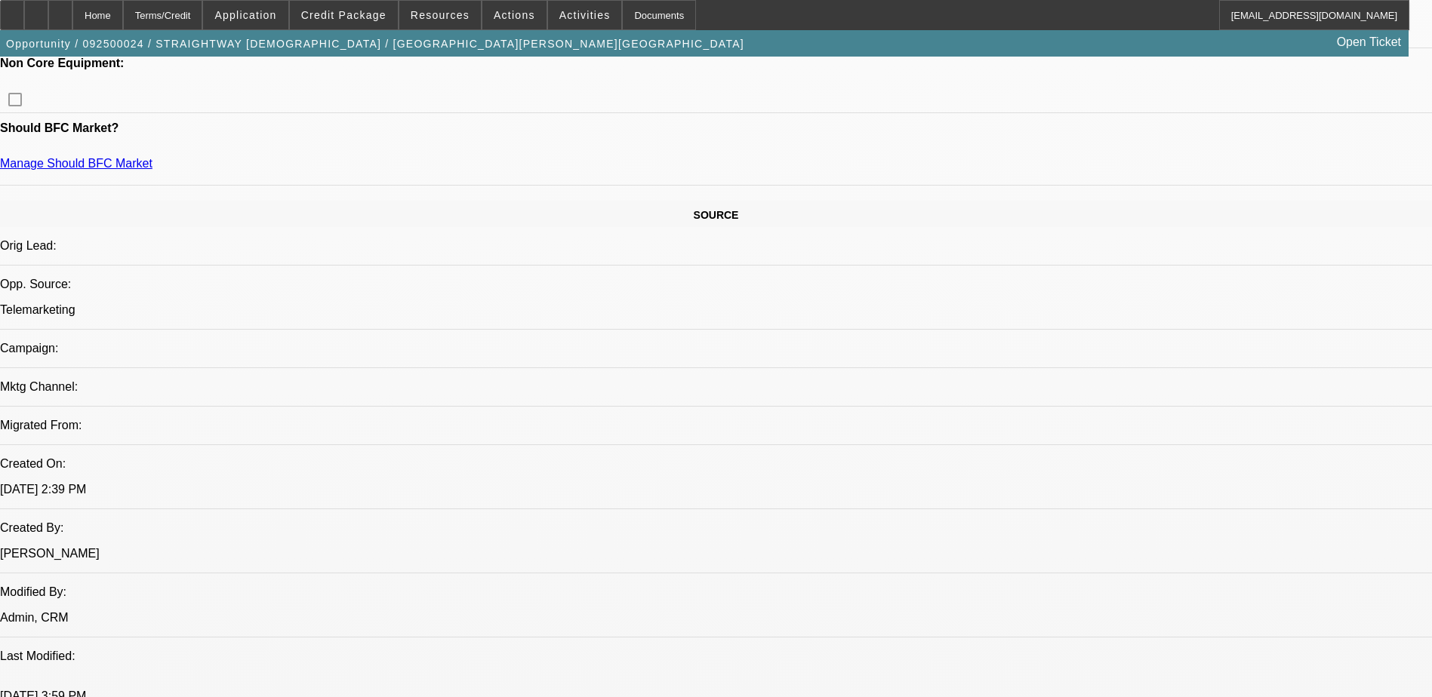
select select "0.1"
select select "0"
select select "0.1"
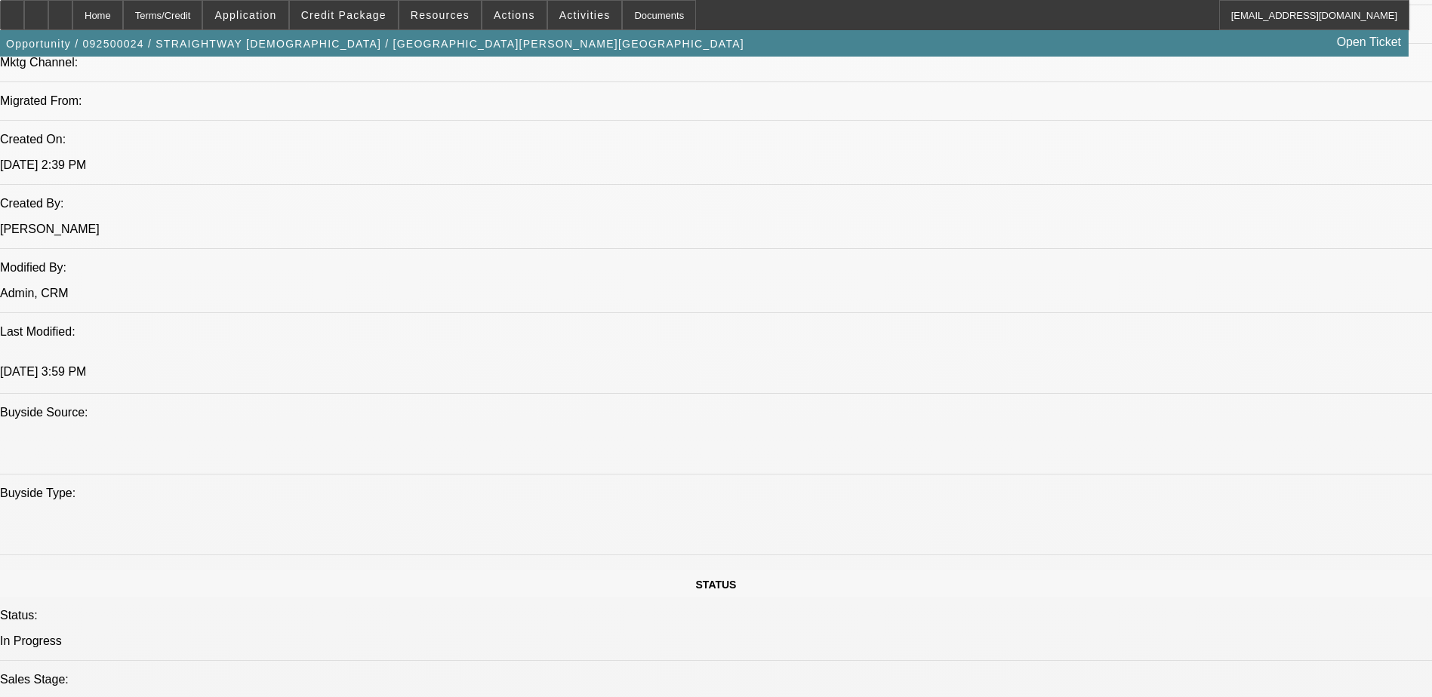
select select "1"
select select "4"
select select "1"
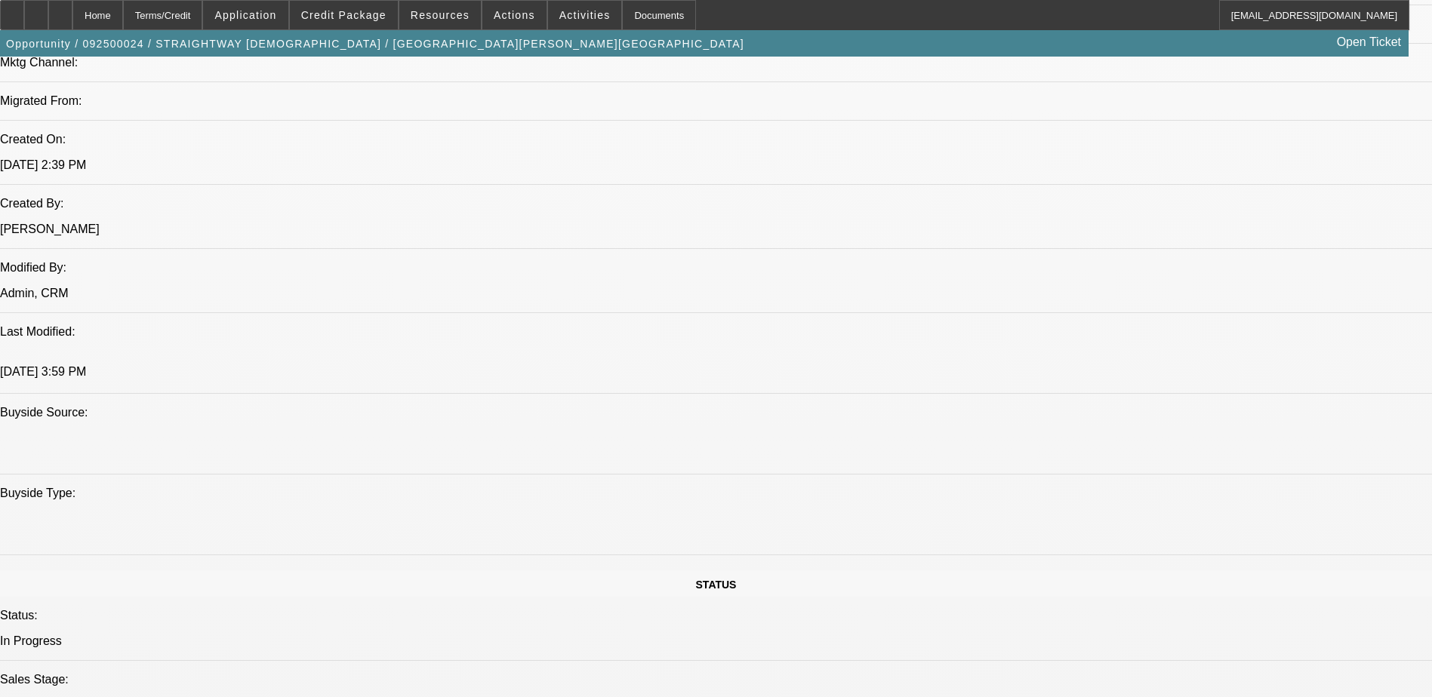
select select "4"
select select "1"
select select "4"
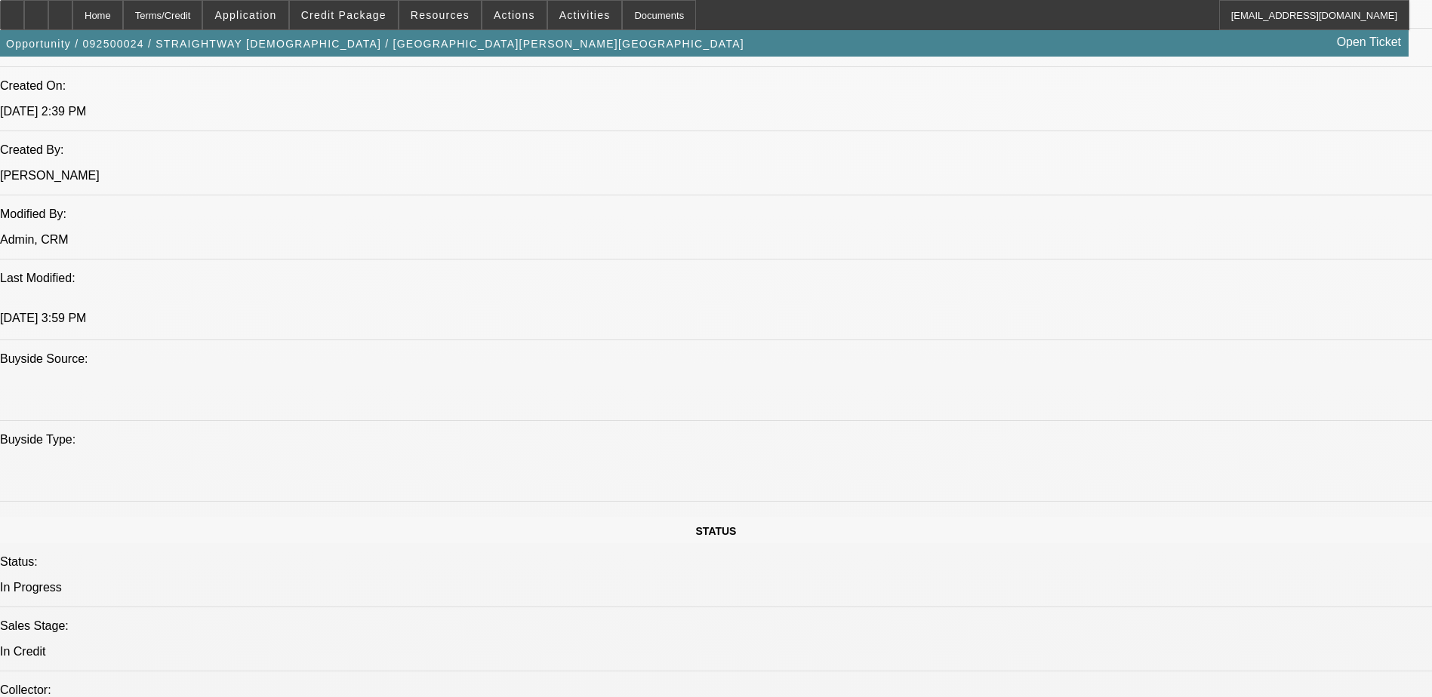
scroll to position [1283, 0]
